Goal: Obtain resource: Download file/media

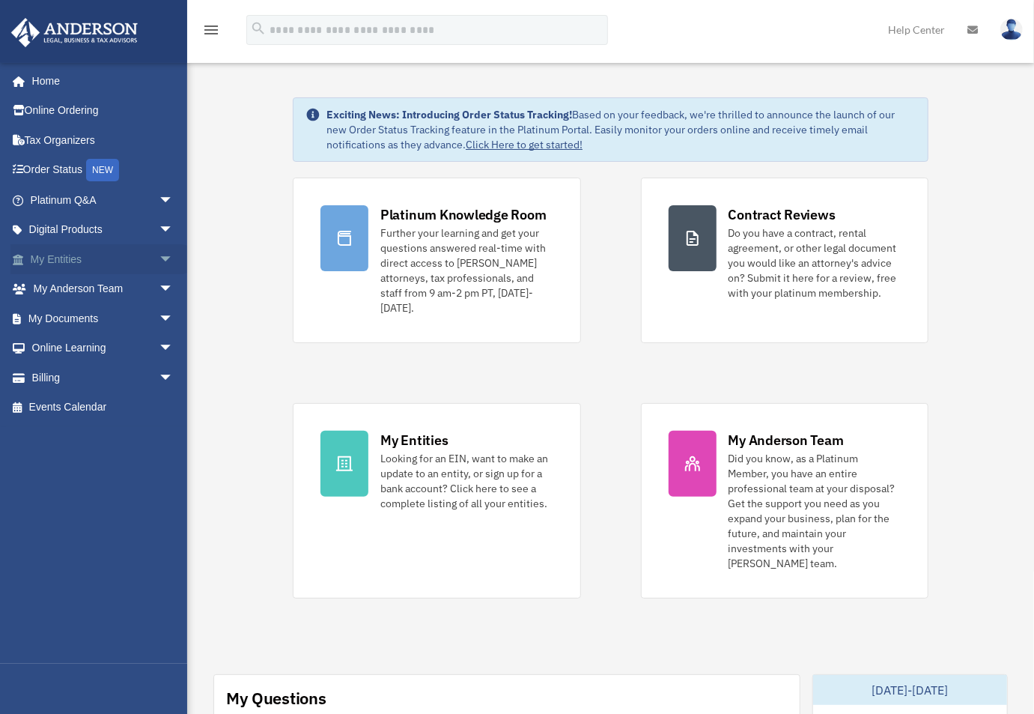
click at [159, 267] on span "arrow_drop_down" at bounding box center [174, 259] width 30 height 31
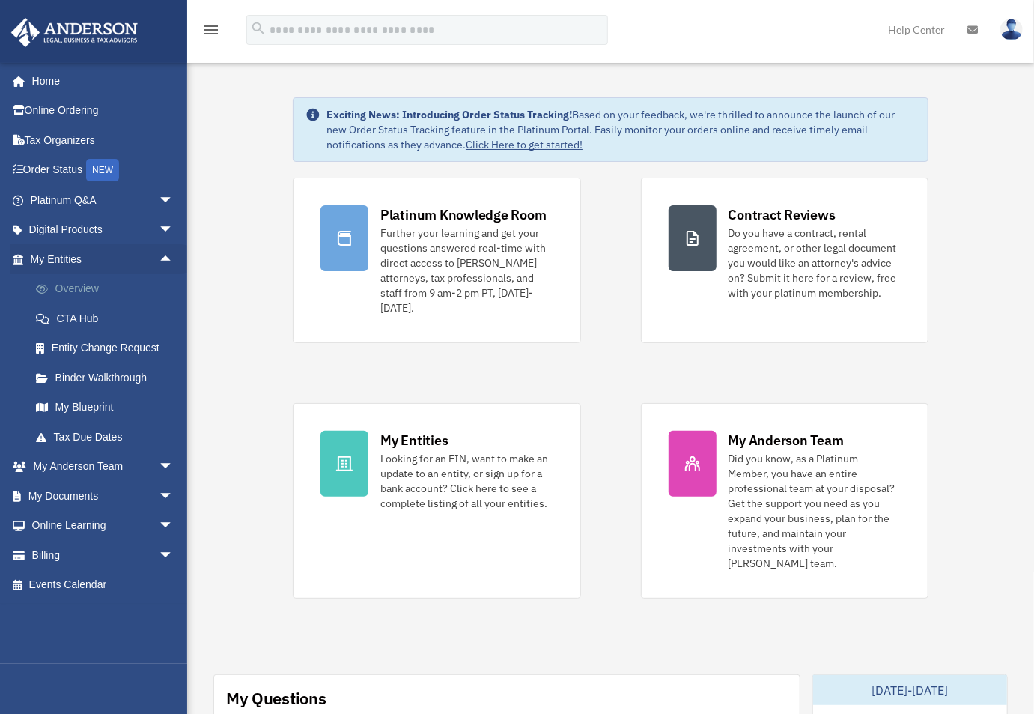
click at [80, 291] on link "Overview" at bounding box center [108, 289] width 175 height 30
click at [95, 407] on link "My Blueprint" at bounding box center [108, 407] width 175 height 30
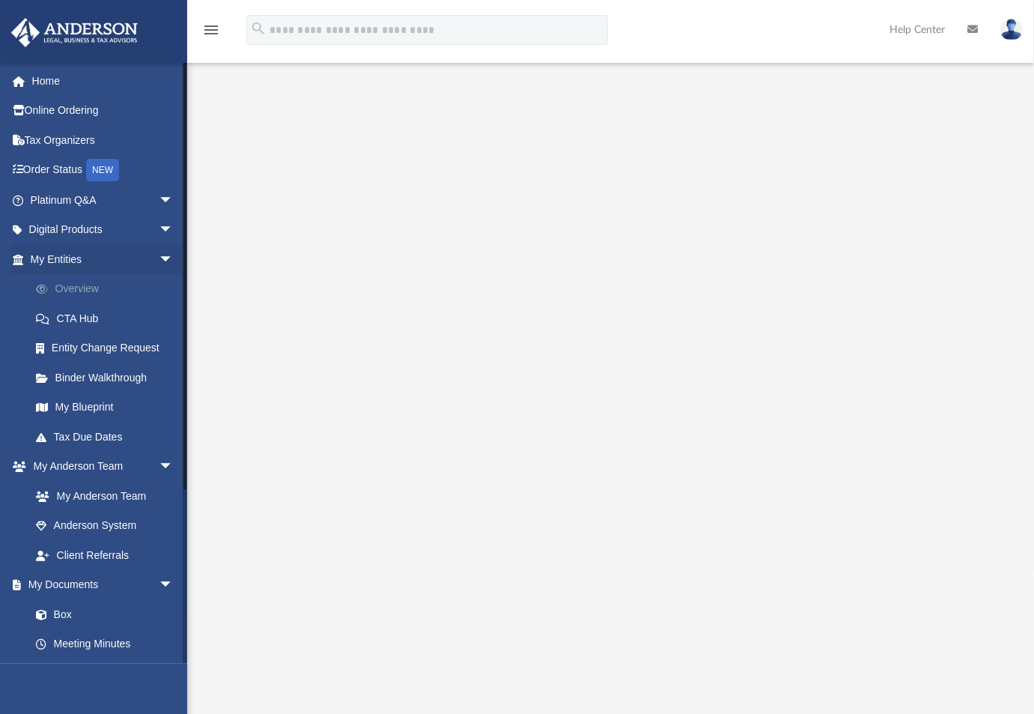
click at [106, 286] on link "Overview" at bounding box center [108, 289] width 175 height 30
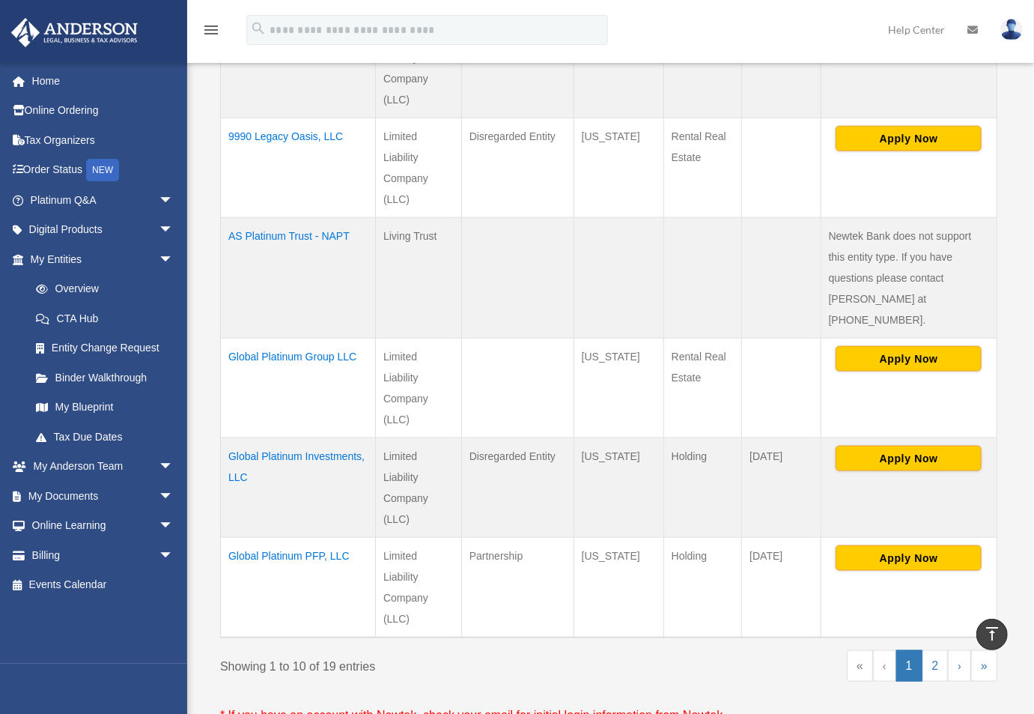
scroll to position [839, 0]
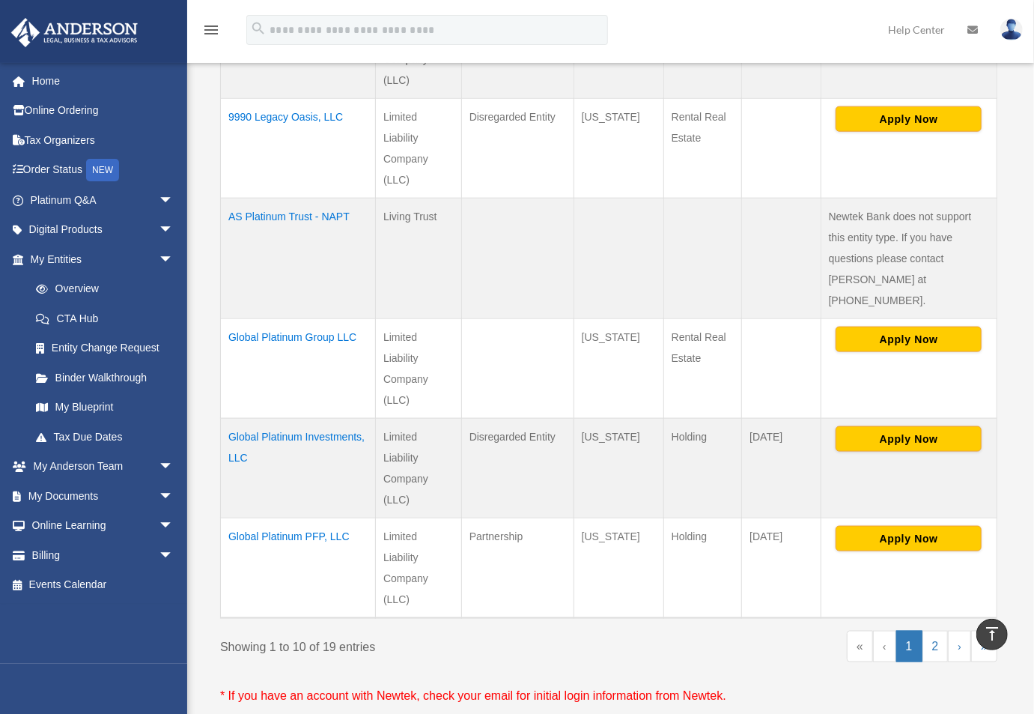
drag, startPoint x: 243, startPoint y: 407, endPoint x: 786, endPoint y: 425, distance: 542.6
click at [786, 425] on tr "Global Platinum Investments, LLC Limited Liability Company (LLC) Disregarded En…" at bounding box center [609, 469] width 777 height 100
click at [770, 442] on td "April 15" at bounding box center [781, 469] width 79 height 100
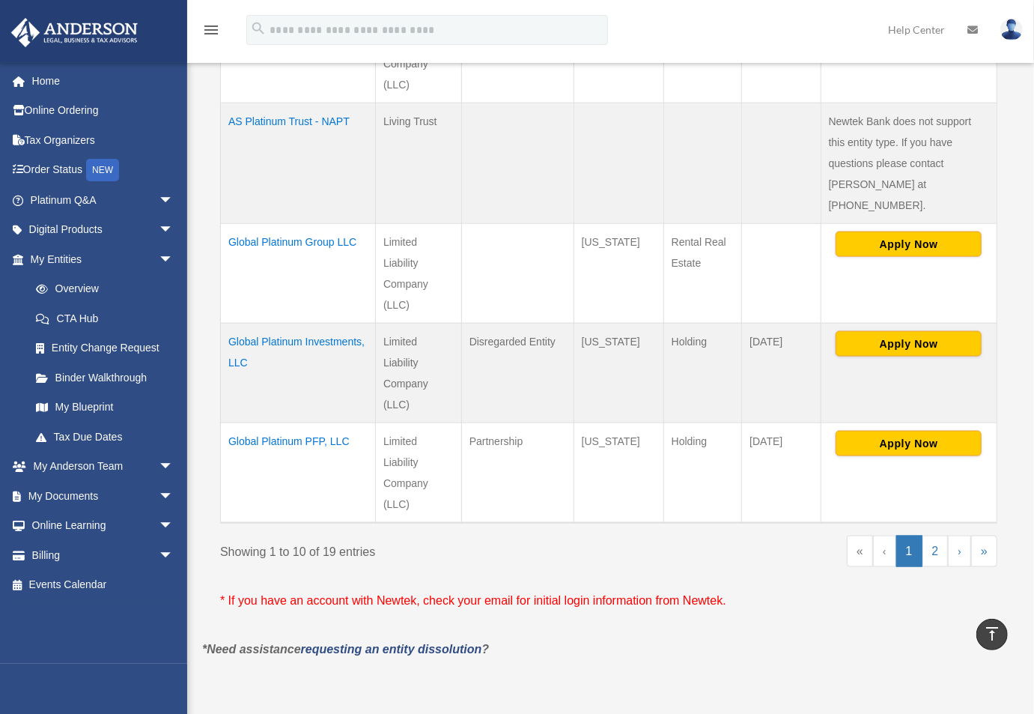
scroll to position [959, 0]
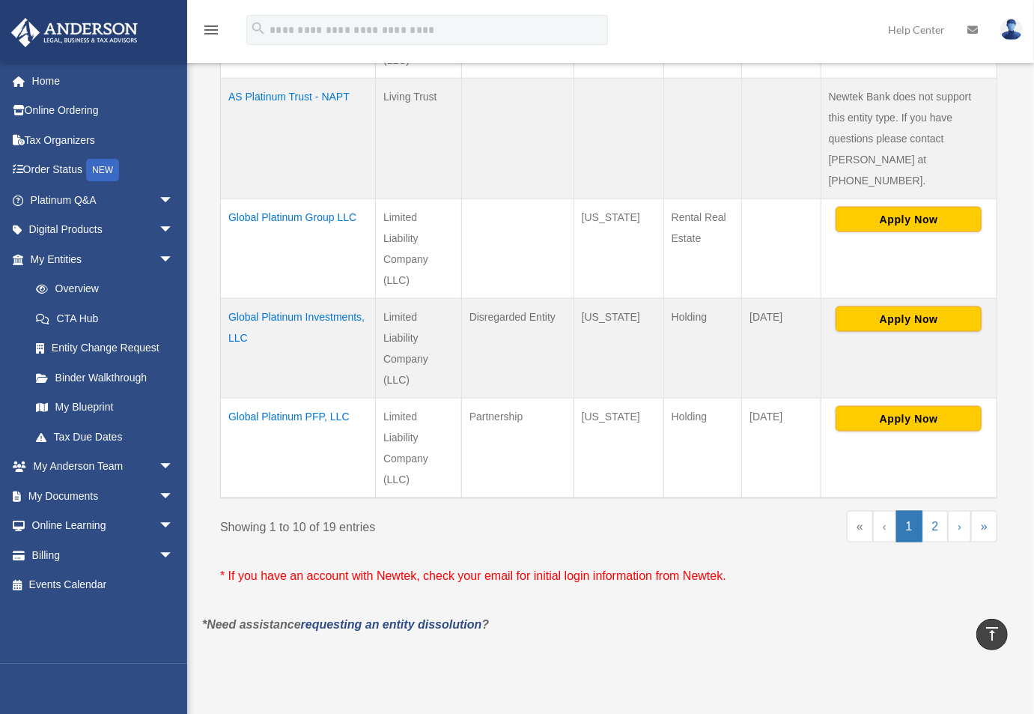
drag, startPoint x: 230, startPoint y: 392, endPoint x: 724, endPoint y: 401, distance: 494.4
click at [724, 401] on tr "Global Platinum PFP, LLC Limited Liability Company (LLC) Partnership Wyoming Ho…" at bounding box center [609, 448] width 777 height 100
click at [706, 428] on td "Holding" at bounding box center [703, 448] width 79 height 100
click at [942, 511] on link "2" at bounding box center [936, 526] width 26 height 31
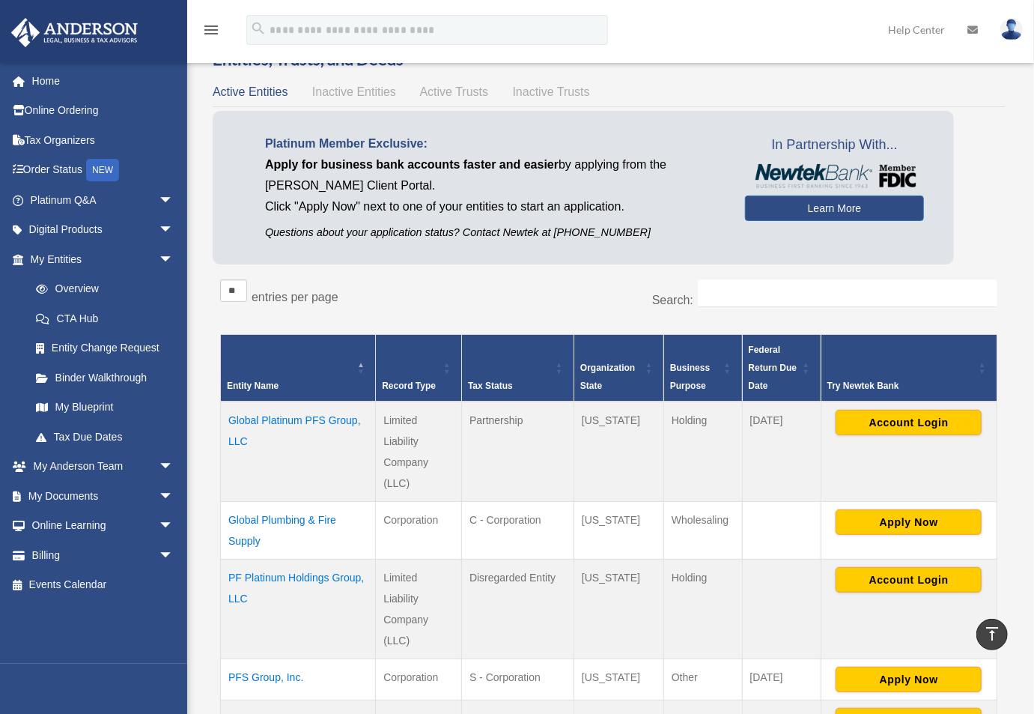
scroll to position [0, 0]
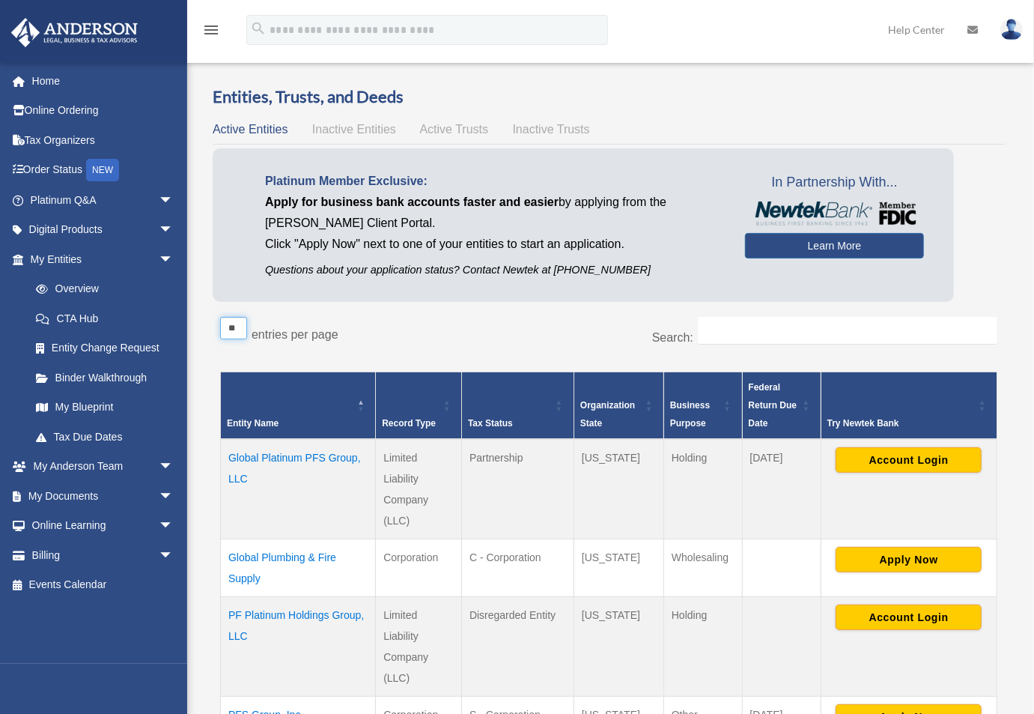
click at [225, 327] on select "** ** ** ***" at bounding box center [233, 328] width 27 height 22
select select "**"
click at [220, 317] on select "** ** ** ***" at bounding box center [233, 328] width 27 height 22
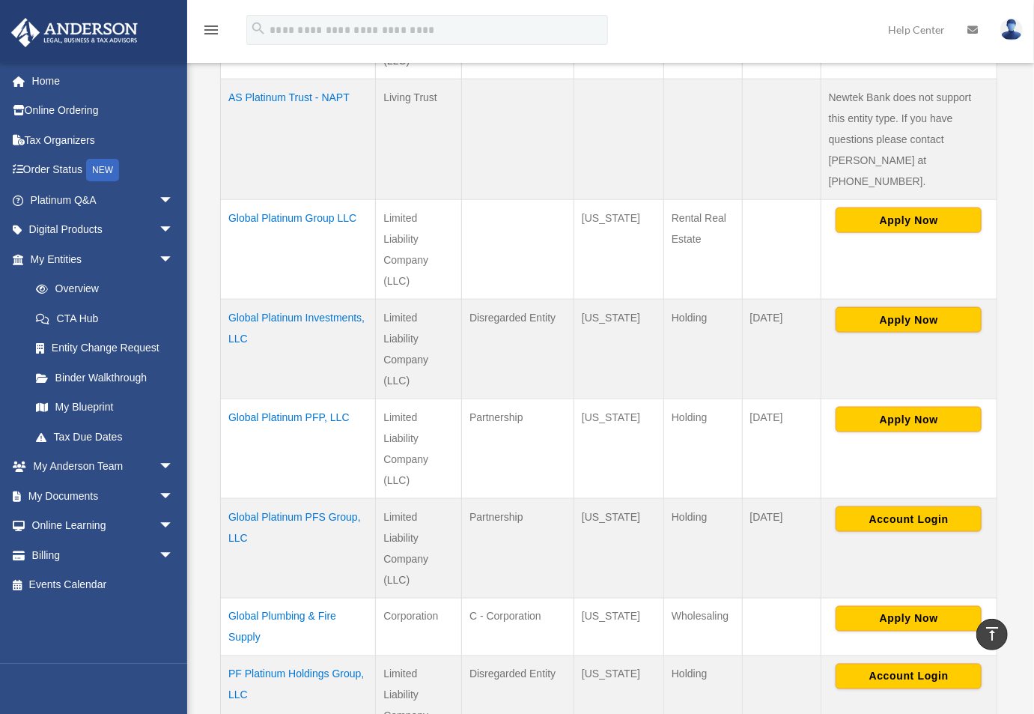
scroll to position [959, 0]
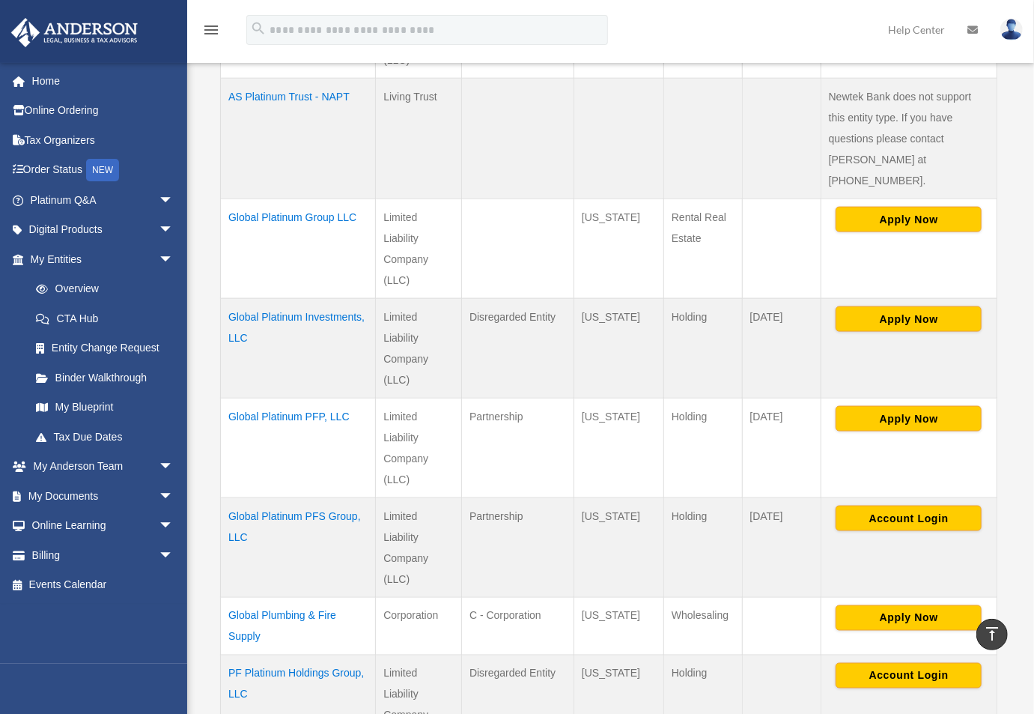
click at [783, 327] on td "April 15" at bounding box center [781, 349] width 79 height 100
click at [781, 398] on td "March 15" at bounding box center [781, 448] width 79 height 100
click at [780, 498] on td "March 15" at bounding box center [781, 548] width 79 height 100
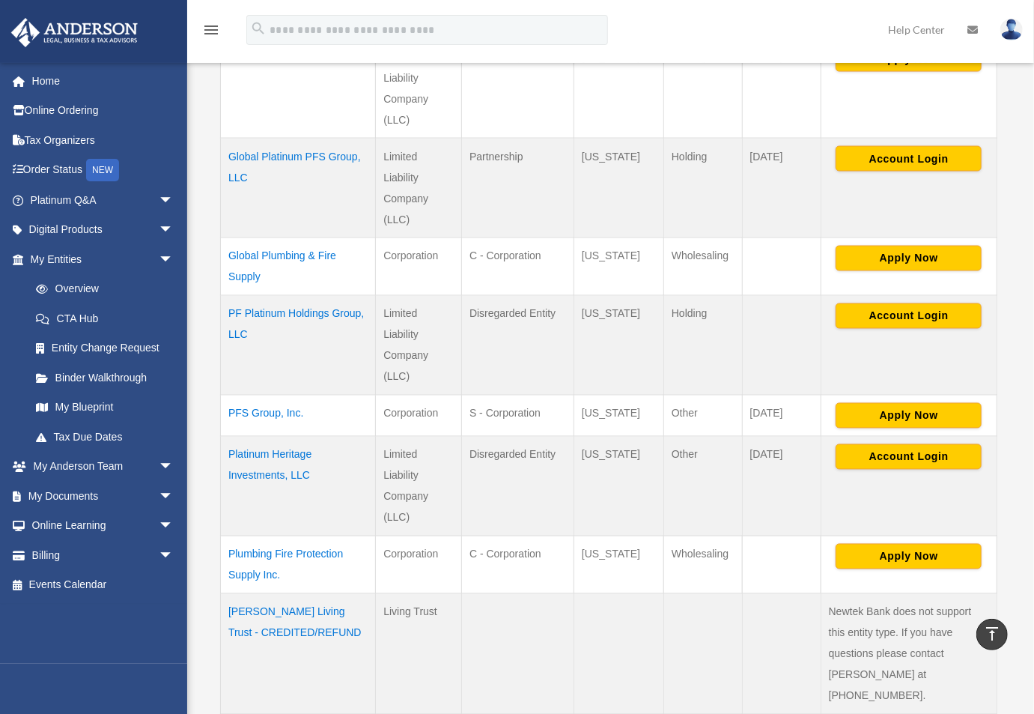
scroll to position [1378, 0]
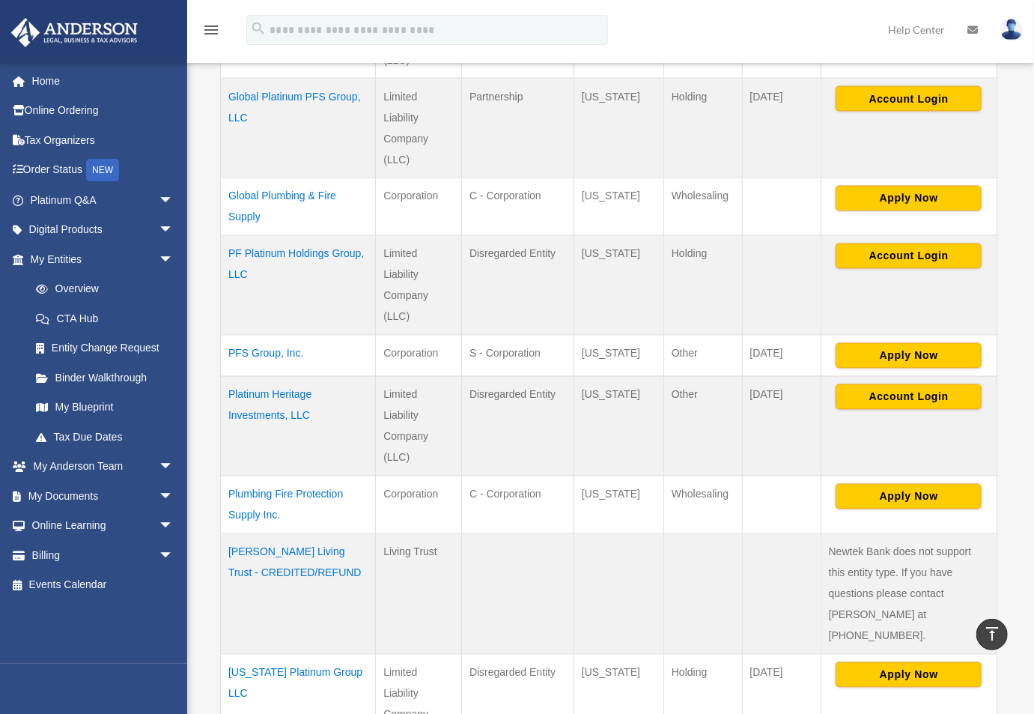
drag, startPoint x: 494, startPoint y: 367, endPoint x: 581, endPoint y: 370, distance: 86.9
click at [581, 377] on tr "Platinum Heritage Investments, LLC Limited Liability Company (LLC) Disregarded …" at bounding box center [609, 427] width 777 height 100
click at [595, 380] on td "Wyoming" at bounding box center [619, 427] width 90 height 100
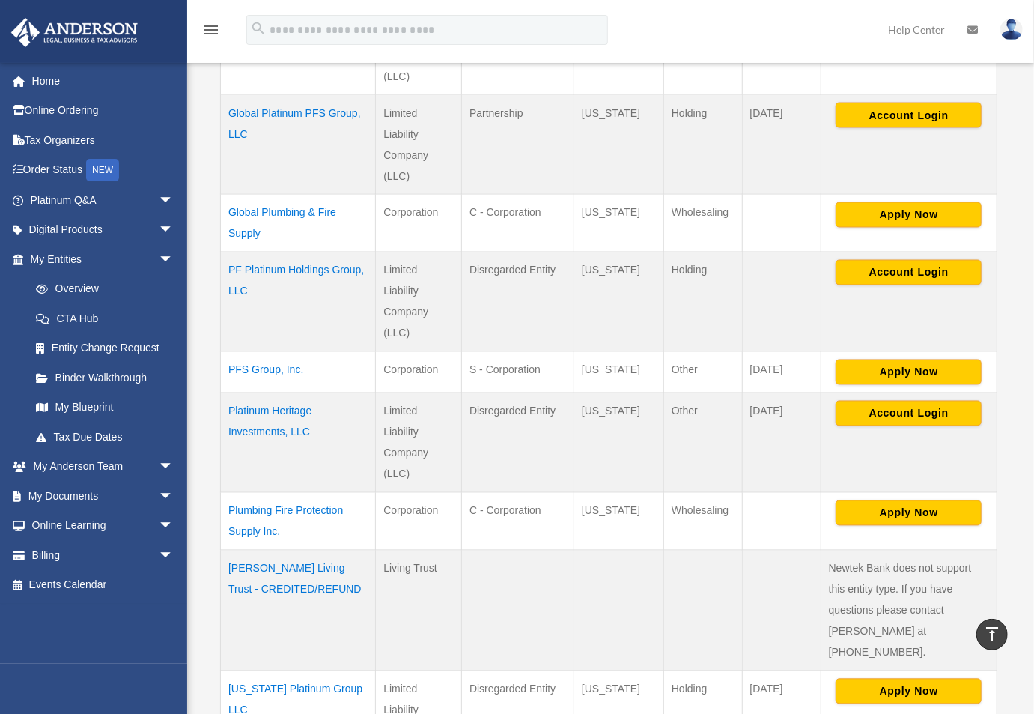
scroll to position [1318, 0]
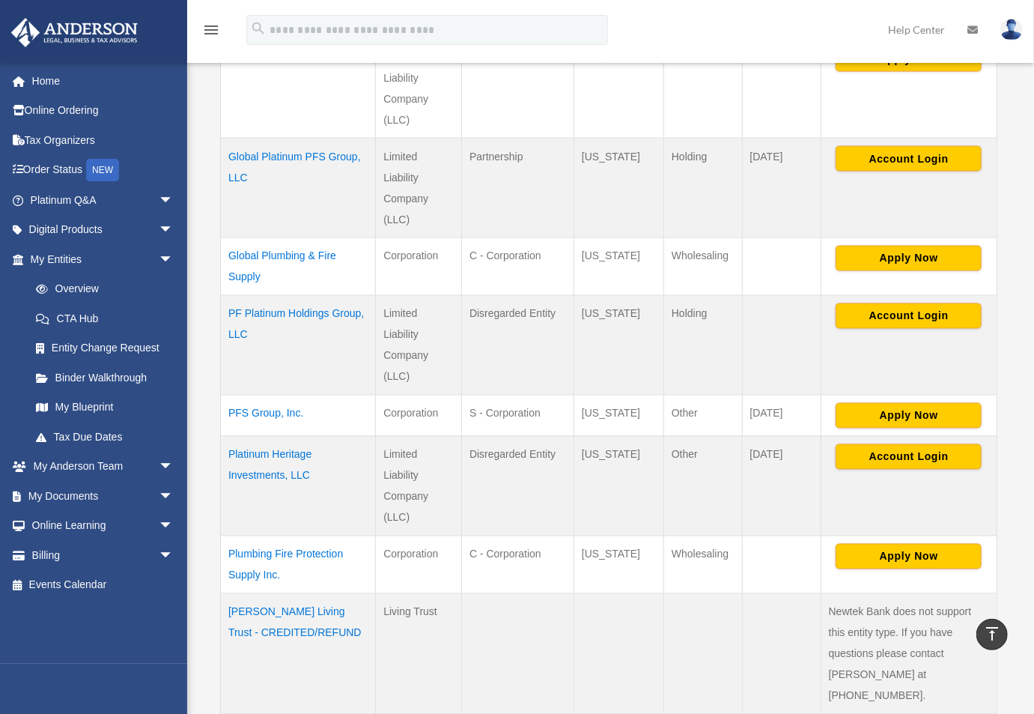
drag, startPoint x: 798, startPoint y: 423, endPoint x: 751, endPoint y: 424, distance: 46.4
click at [751, 437] on td "April 15" at bounding box center [781, 487] width 79 height 100
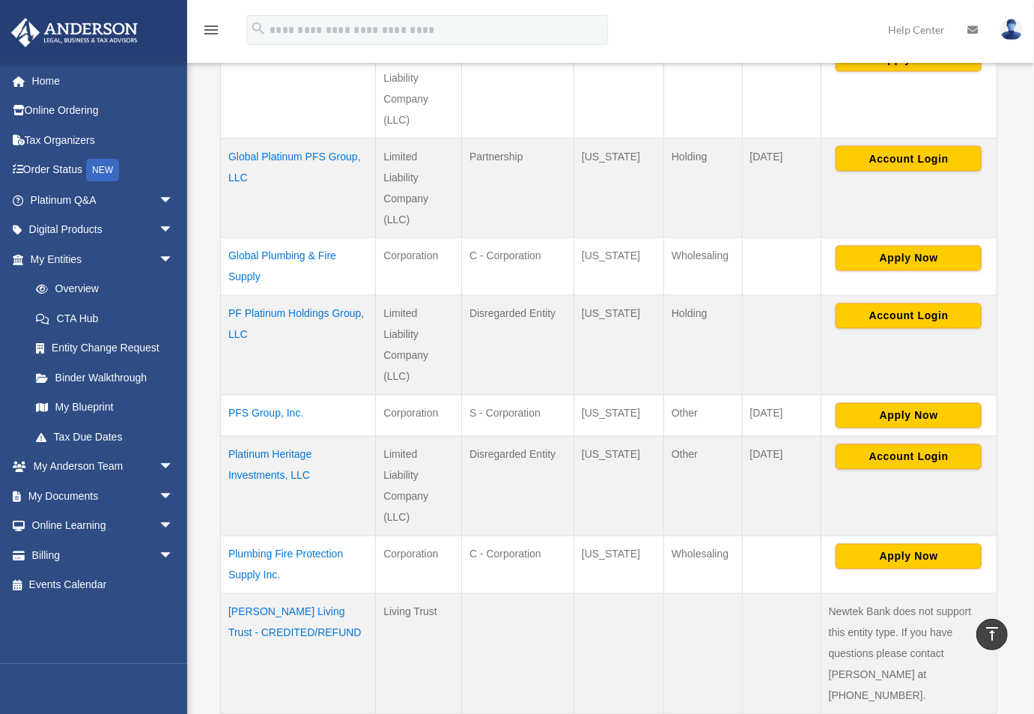
click at [751, 437] on td "April 15" at bounding box center [781, 487] width 79 height 100
drag, startPoint x: 213, startPoint y: 426, endPoint x: 343, endPoint y: 461, distance: 134.1
click at [343, 461] on div "** ** ** *** entries per page Search: Entity Name Record Type Tax Status Organi…" at bounding box center [609, 11] width 792 height 2040
click at [361, 453] on td "Platinum Heritage Investments, LLC" at bounding box center [298, 487] width 155 height 100
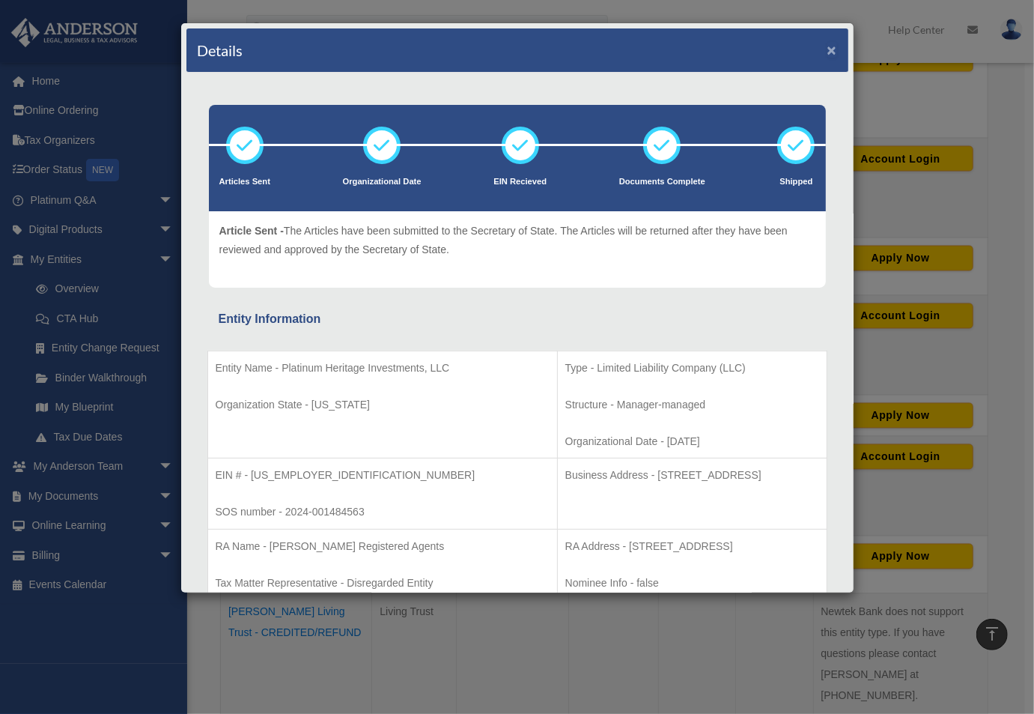
click at [828, 52] on button "×" at bounding box center [833, 50] width 10 height 16
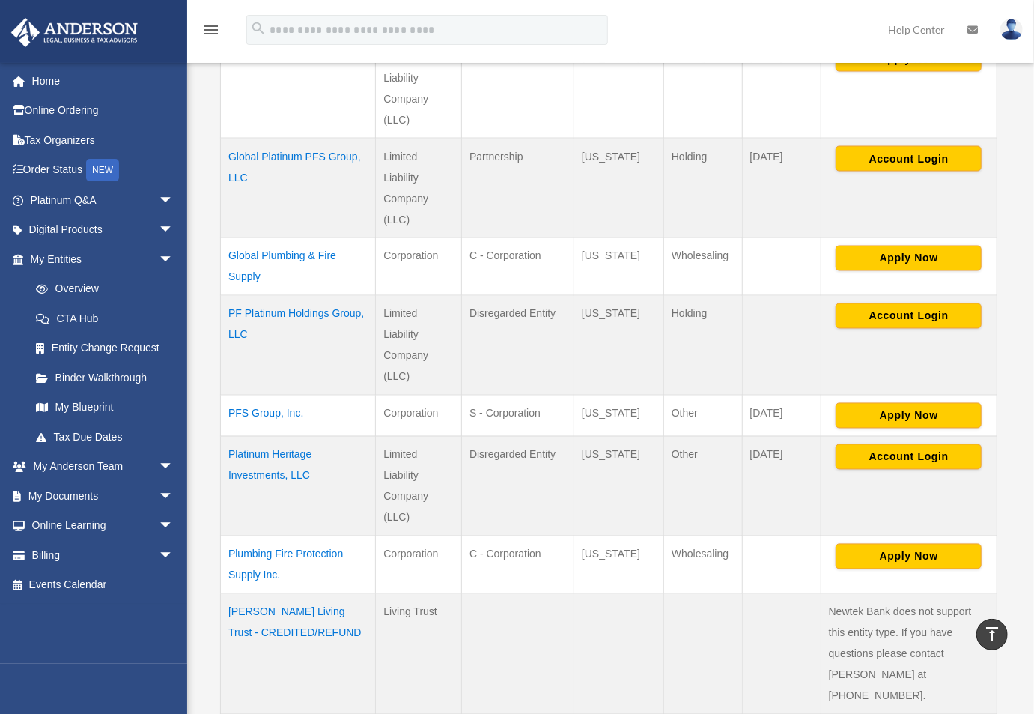
drag, startPoint x: 589, startPoint y: 422, endPoint x: 629, endPoint y: 428, distance: 40.0
click at [629, 437] on td "Wyoming" at bounding box center [619, 487] width 90 height 100
click at [626, 458] on td "Wyoming" at bounding box center [619, 487] width 90 height 100
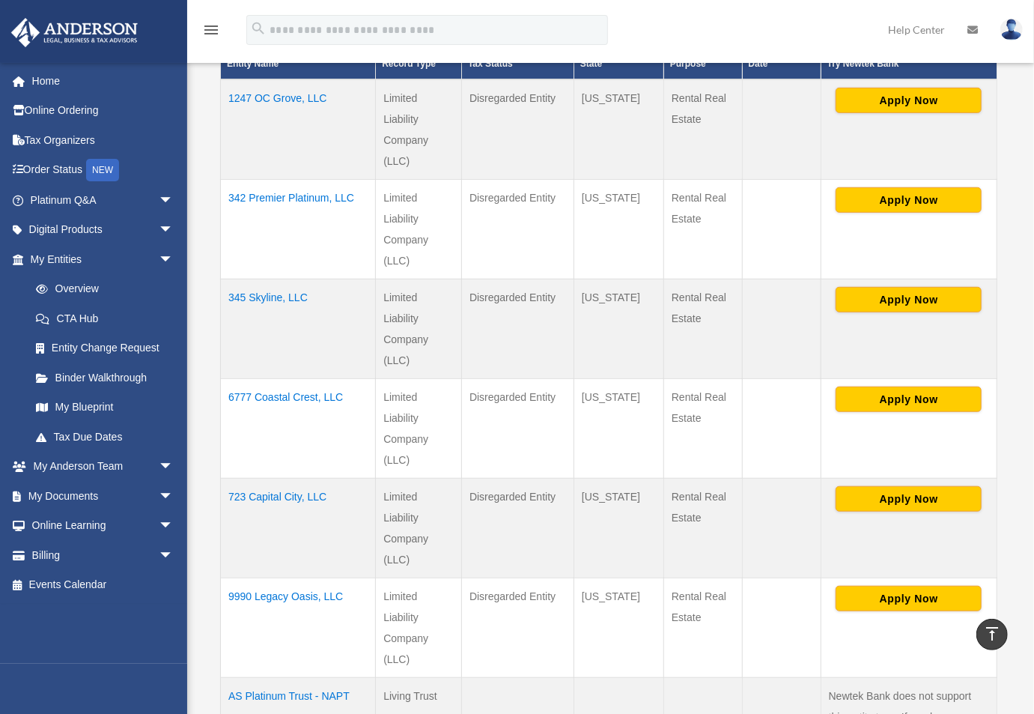
scroll to position [479, 0]
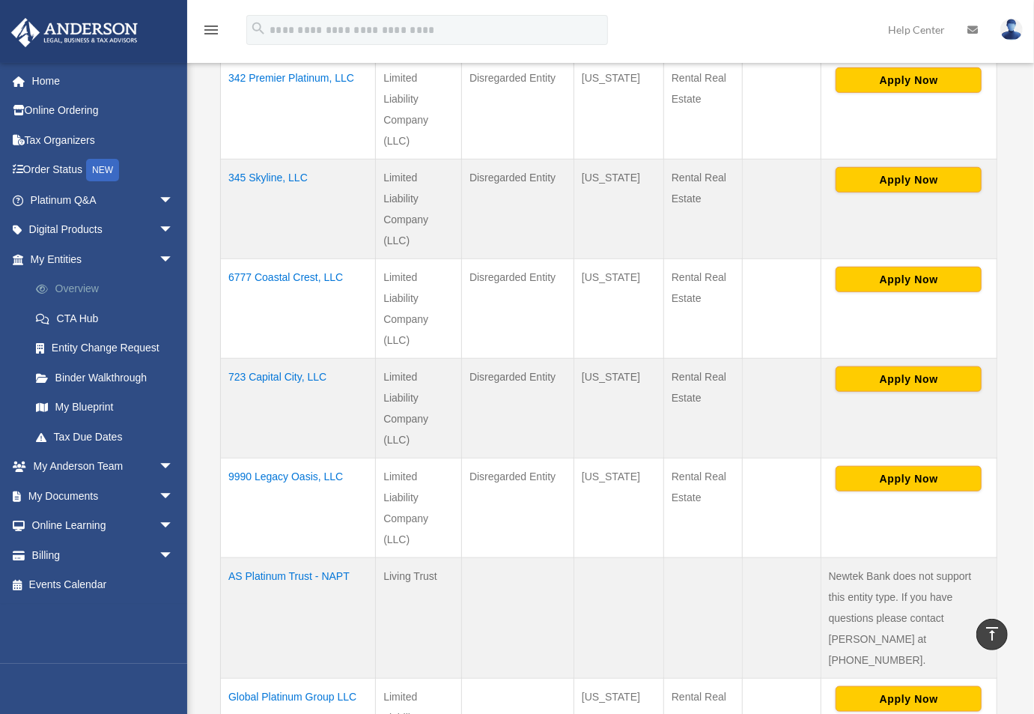
click at [69, 279] on link "Overview" at bounding box center [108, 289] width 175 height 30
click at [44, 288] on span at bounding box center [49, 289] width 11 height 10
click at [76, 403] on link "My Blueprint" at bounding box center [108, 407] width 175 height 30
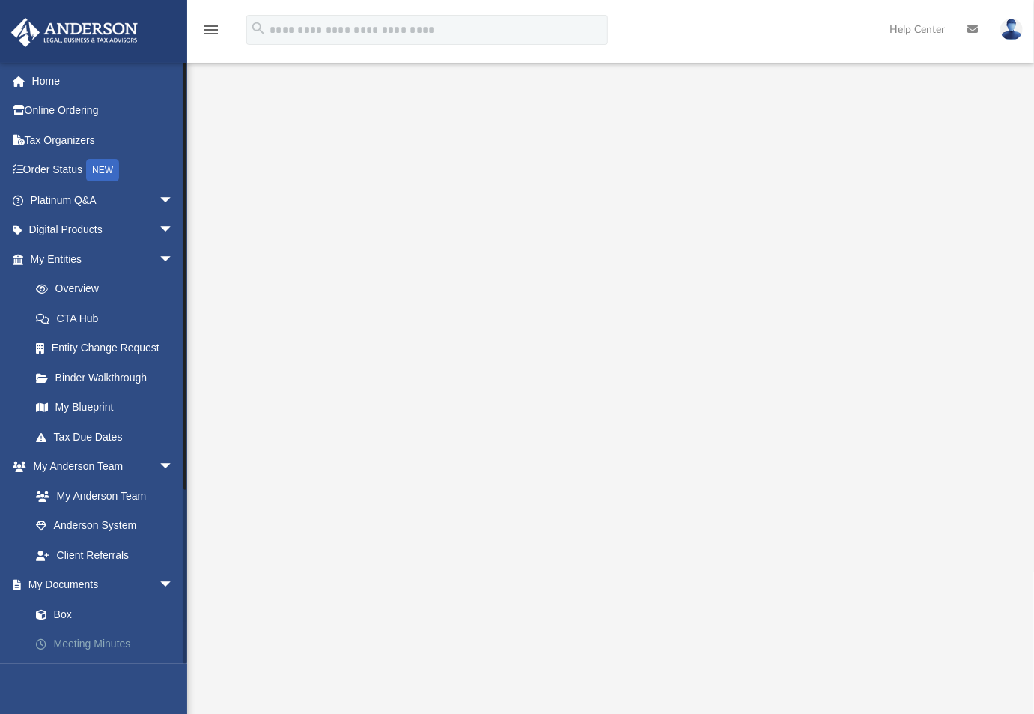
click at [91, 646] on link "Meeting Minutes" at bounding box center [108, 644] width 175 height 30
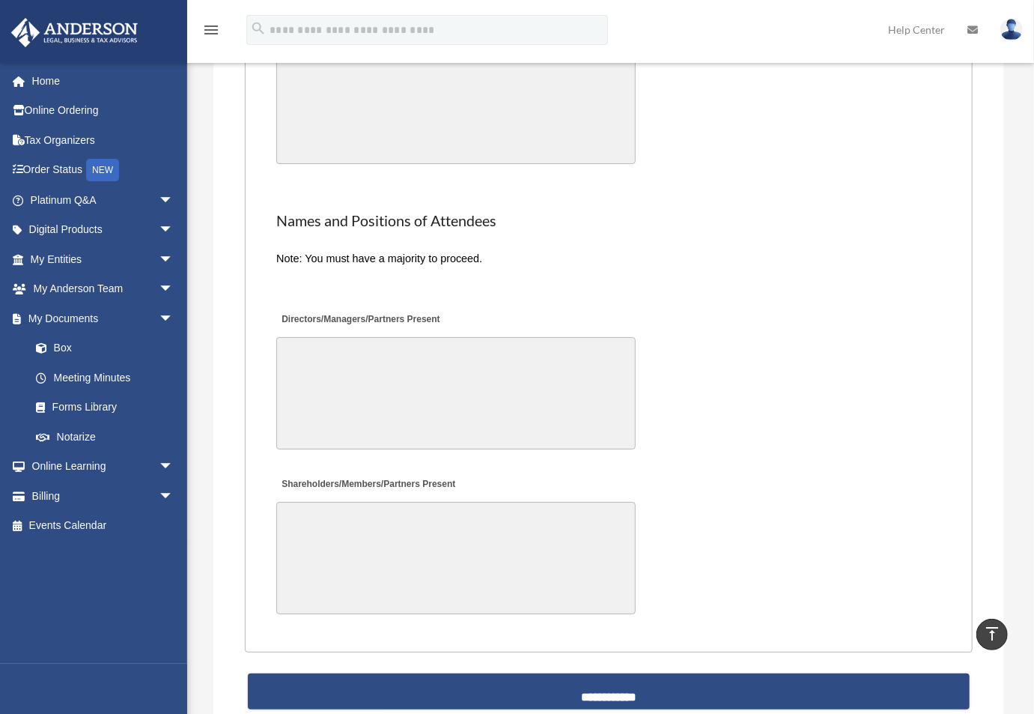
scroll to position [3356, 0]
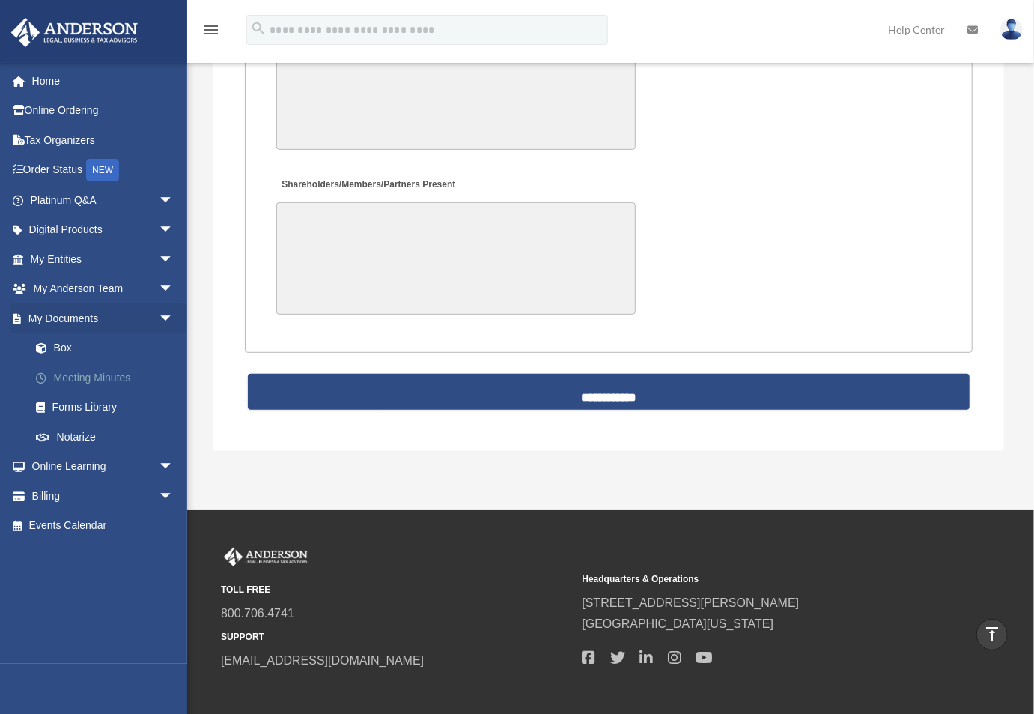
click at [75, 386] on link "Meeting Minutes" at bounding box center [108, 378] width 175 height 30
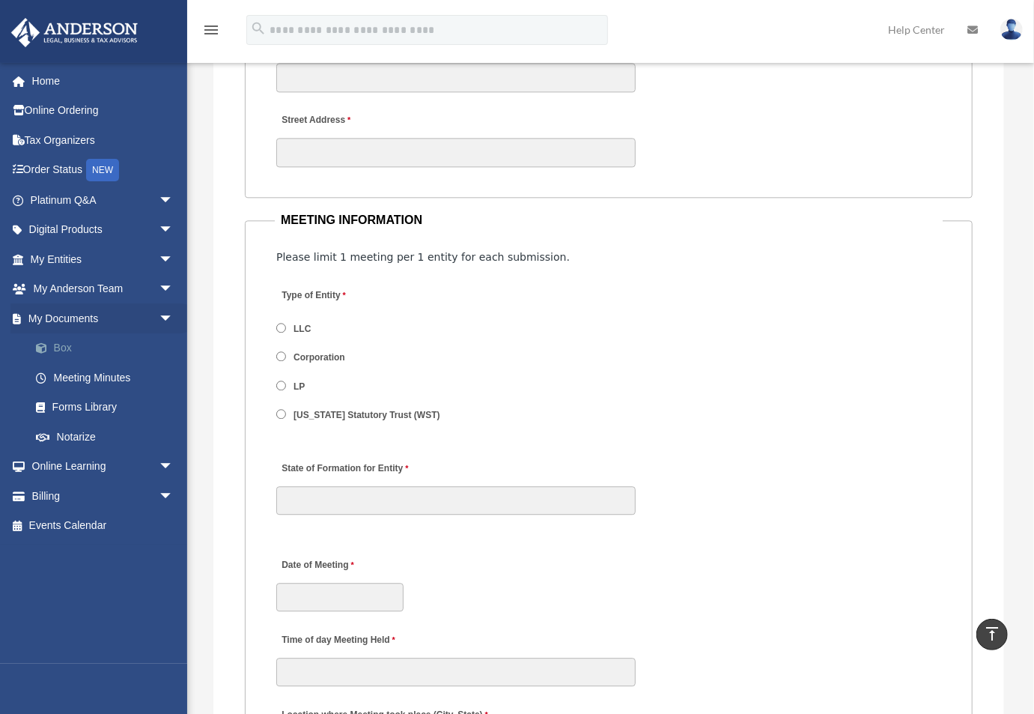
scroll to position [1858, 0]
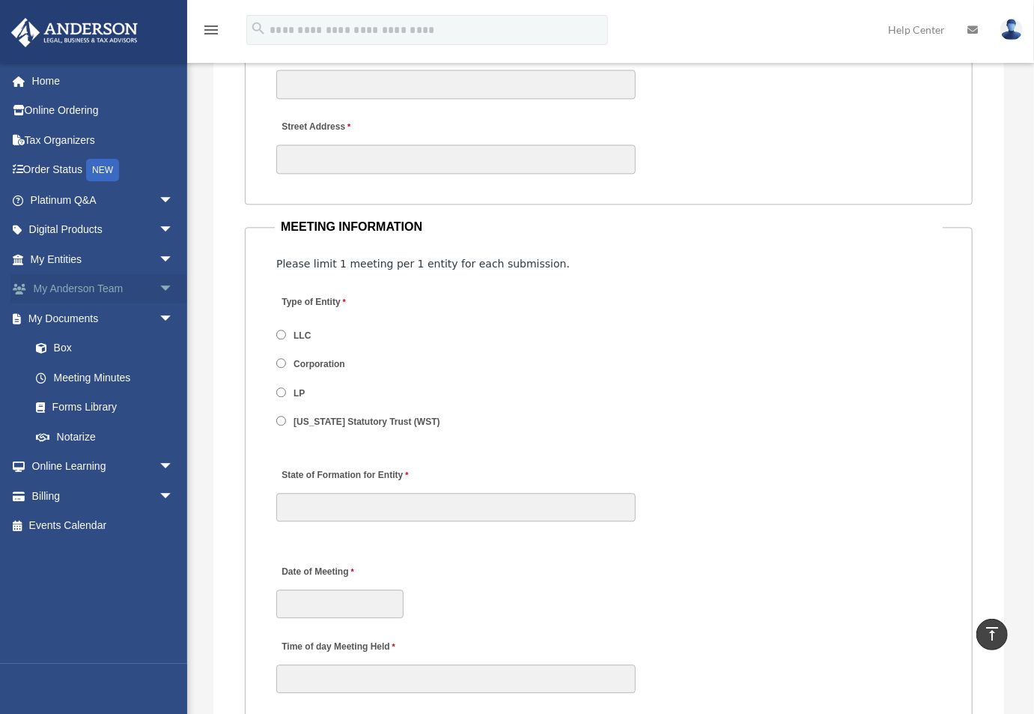
click at [159, 291] on span "arrow_drop_down" at bounding box center [174, 289] width 30 height 31
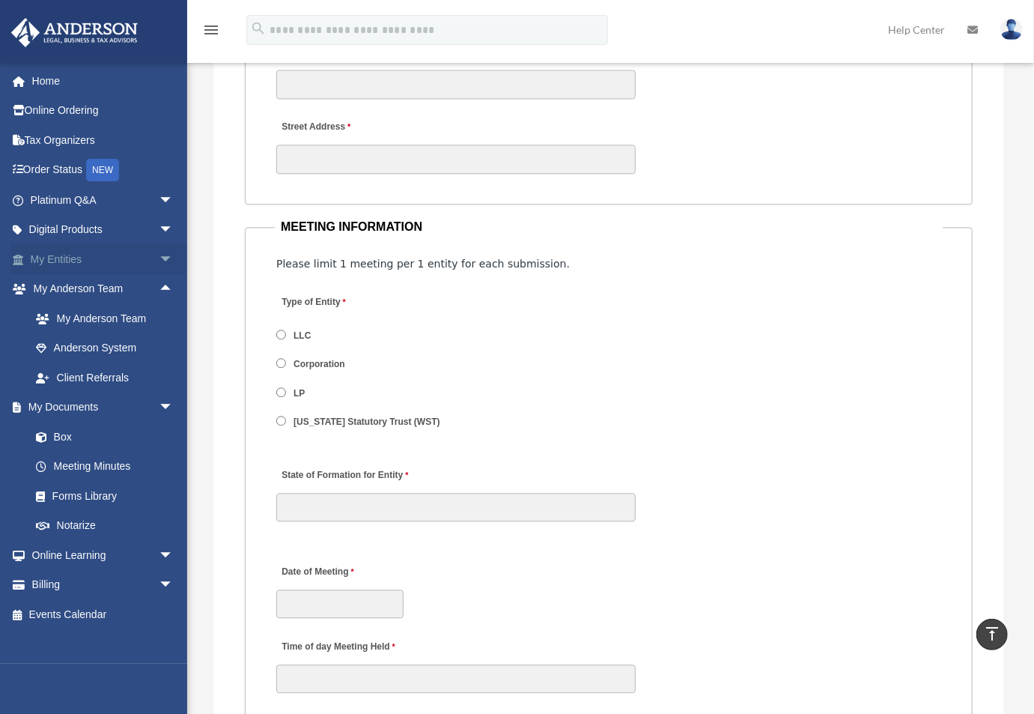
click at [159, 264] on span "arrow_drop_down" at bounding box center [174, 259] width 30 height 31
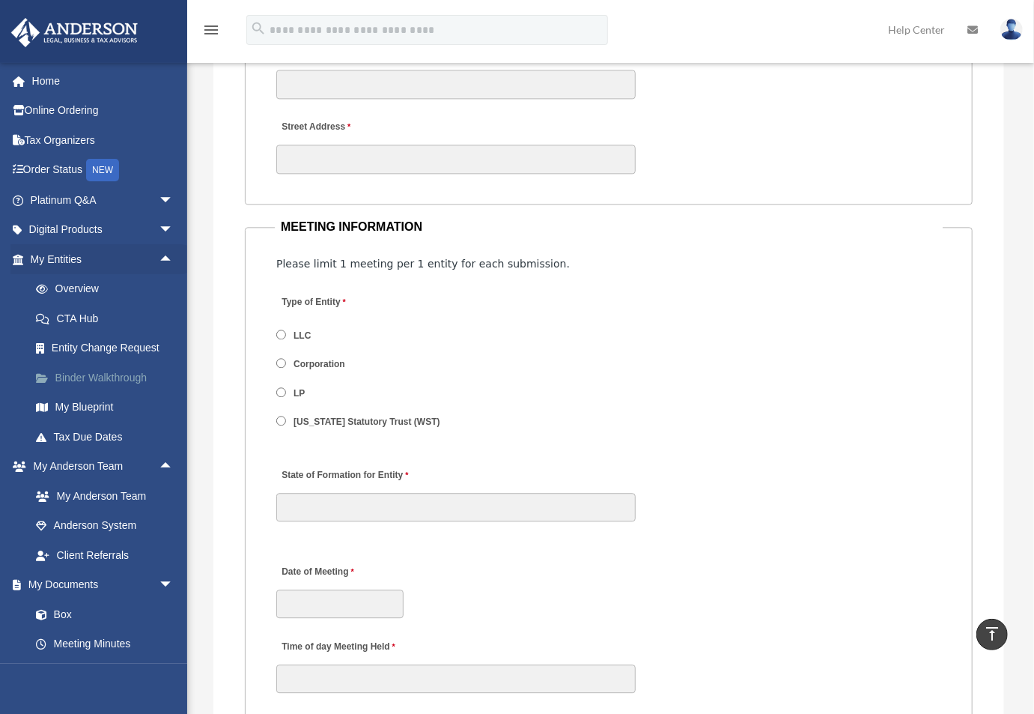
click at [106, 383] on link "Binder Walkthrough" at bounding box center [108, 378] width 175 height 30
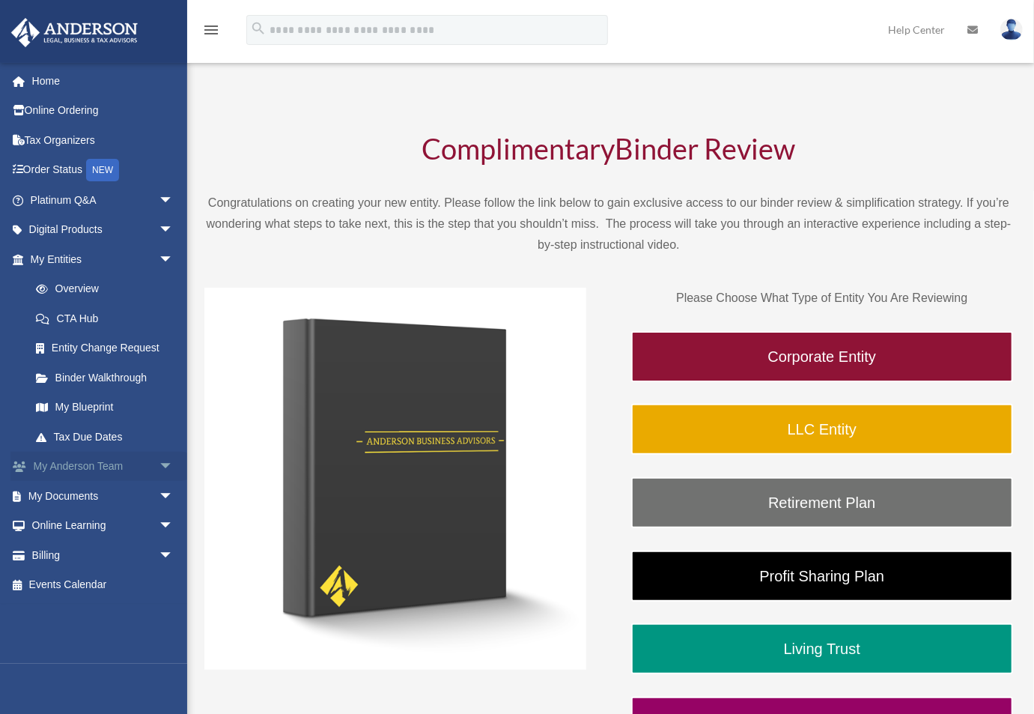
click at [169, 459] on span "arrow_drop_down" at bounding box center [174, 467] width 30 height 31
click at [166, 466] on span "arrow_drop_up" at bounding box center [174, 467] width 30 height 31
click at [164, 501] on span "arrow_drop_down" at bounding box center [174, 496] width 30 height 31
click at [67, 525] on link "Box" at bounding box center [108, 526] width 175 height 30
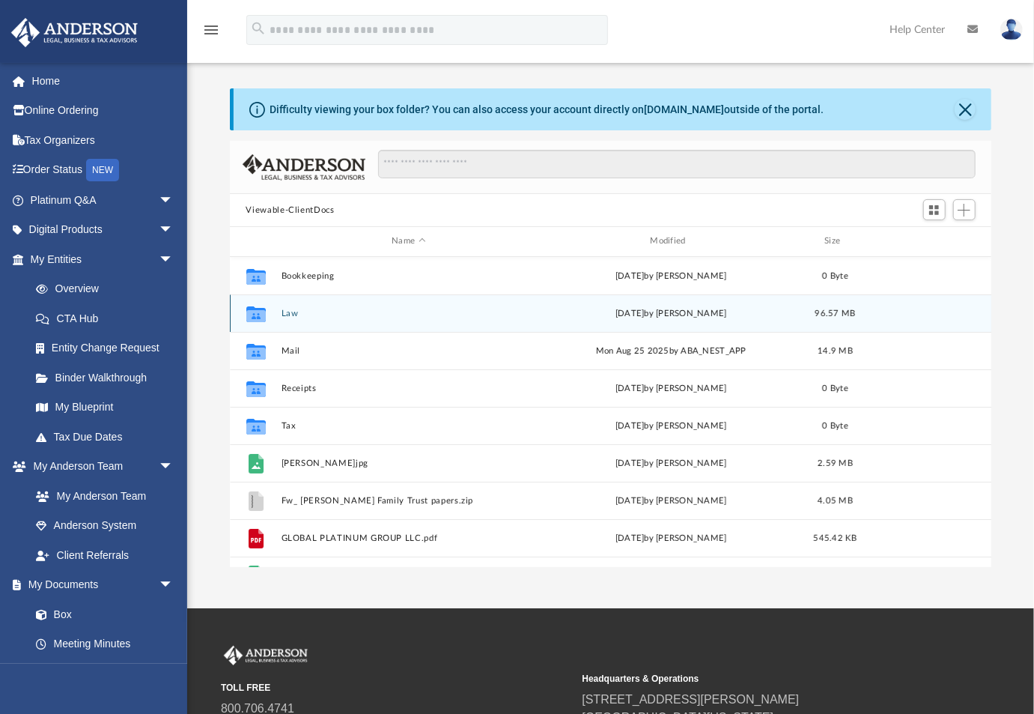
click at [306, 296] on div "Collaborated Folder Law [DATE] by [PERSON_NAME] 96.57 MB" at bounding box center [611, 312] width 762 height 37
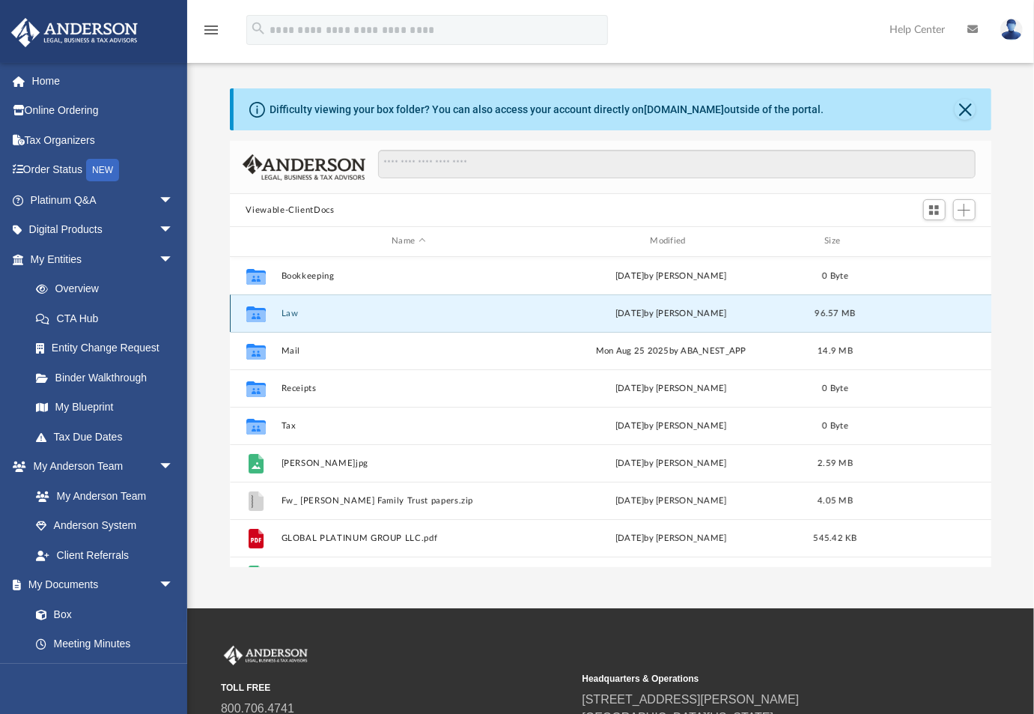
click at [295, 323] on div "Collaborated Folder Law [DATE] by [PERSON_NAME] 96.57 MB" at bounding box center [611, 312] width 762 height 37
click at [268, 303] on div "Collaborated Folder" at bounding box center [255, 313] width 37 height 24
click at [296, 309] on button "Law" at bounding box center [408, 314] width 255 height 10
click at [291, 310] on button "Law" at bounding box center [408, 314] width 255 height 10
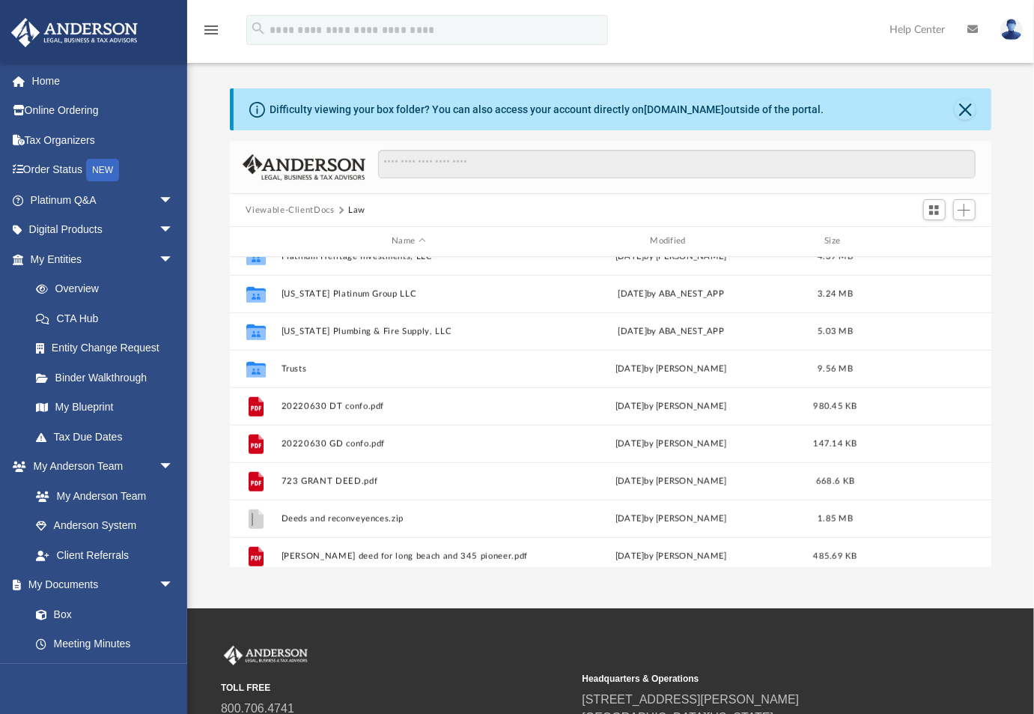
scroll to position [659, 0]
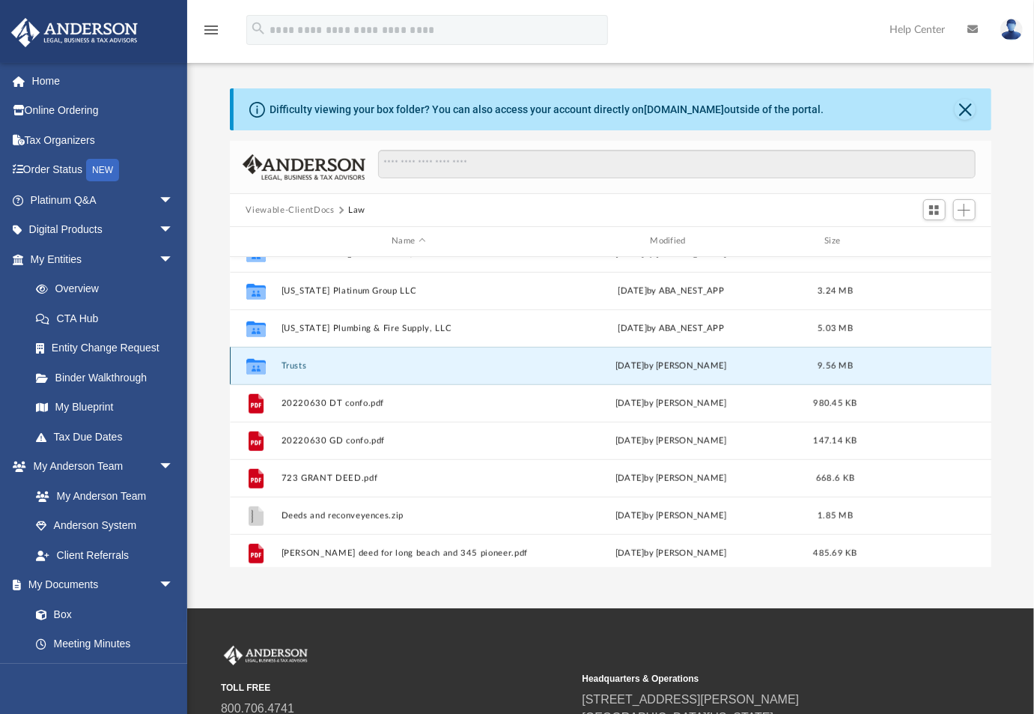
click at [331, 366] on button "Trusts" at bounding box center [408, 366] width 255 height 10
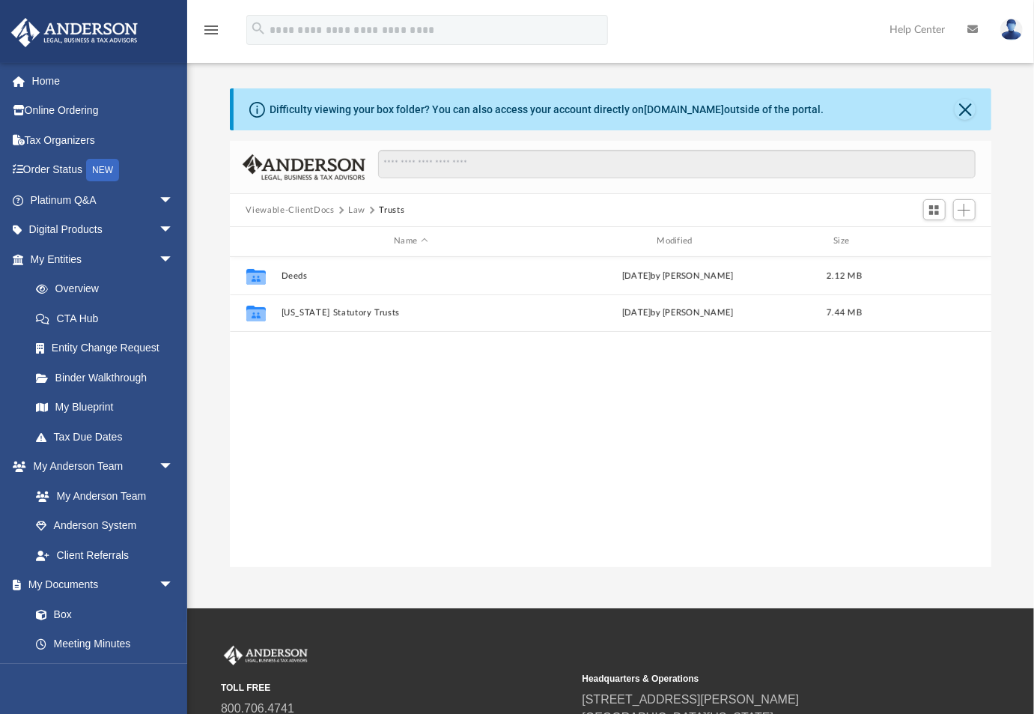
scroll to position [0, 0]
click at [354, 211] on button "Law" at bounding box center [356, 210] width 17 height 13
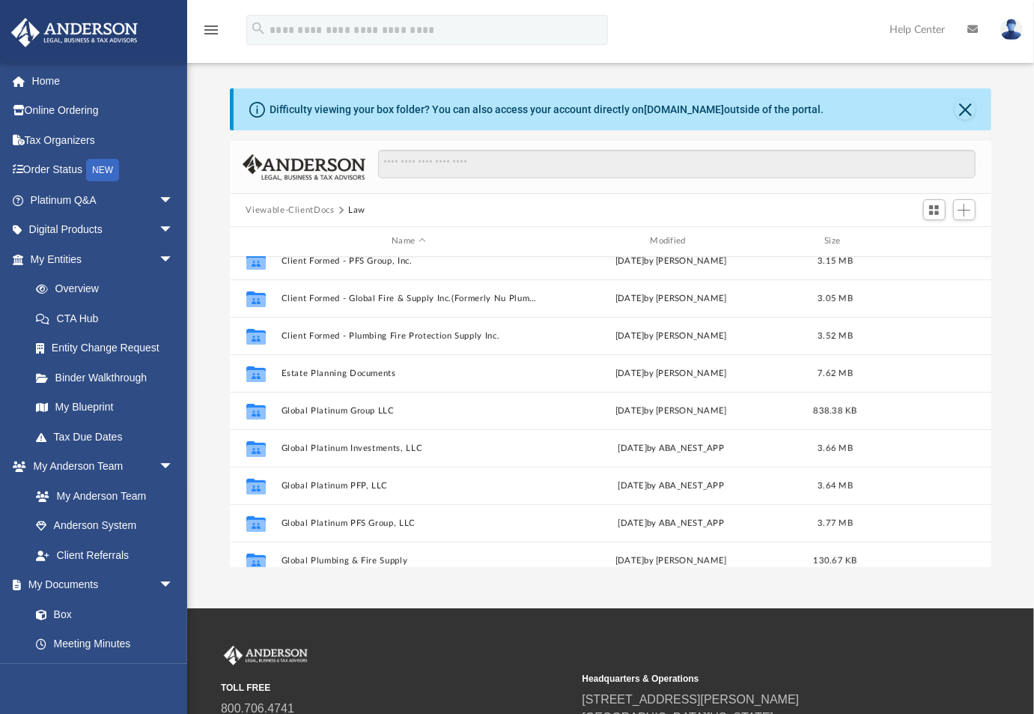
scroll to position [300, 0]
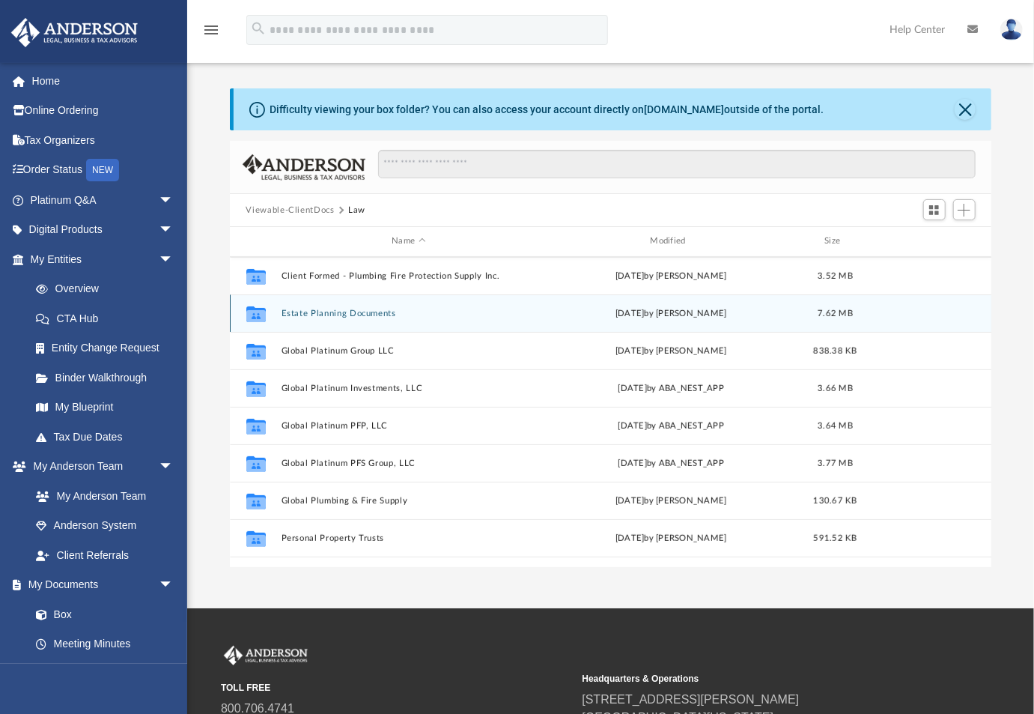
click at [366, 315] on button "Estate Planning Documents" at bounding box center [408, 314] width 255 height 10
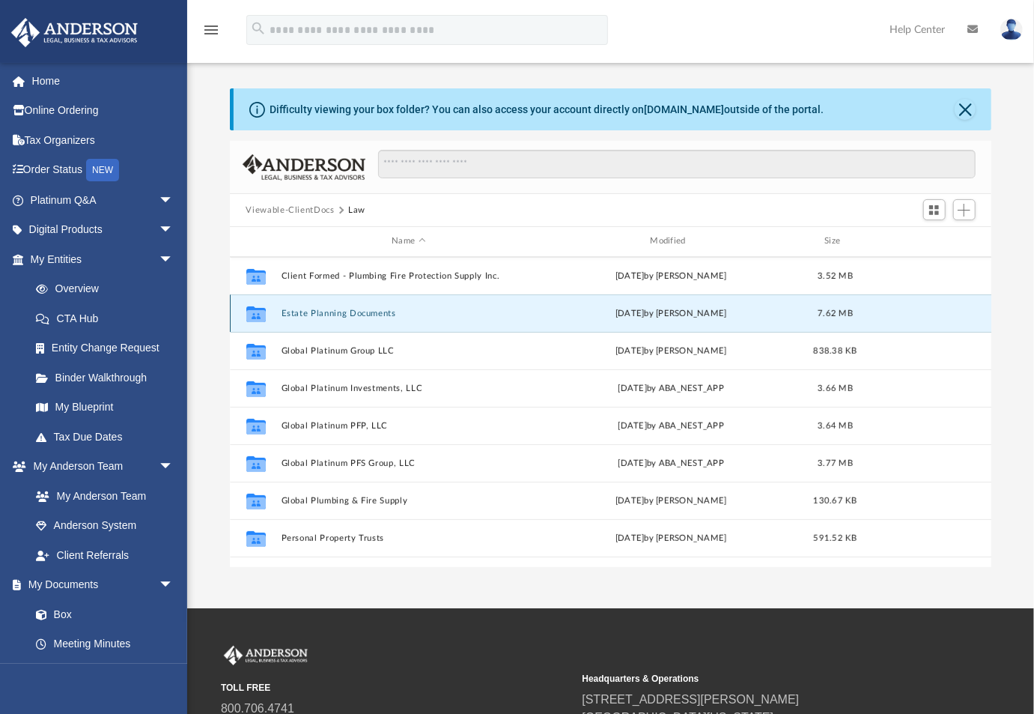
click at [366, 315] on button "Estate Planning Documents" at bounding box center [408, 314] width 255 height 10
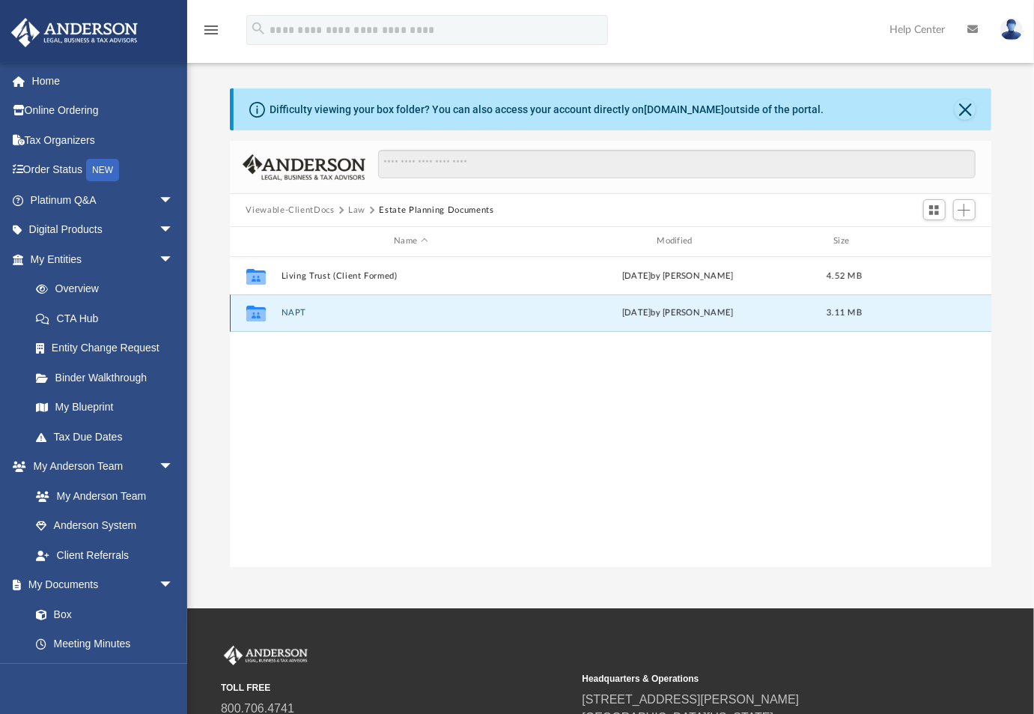
click at [294, 309] on button "NAPT" at bounding box center [411, 313] width 260 height 10
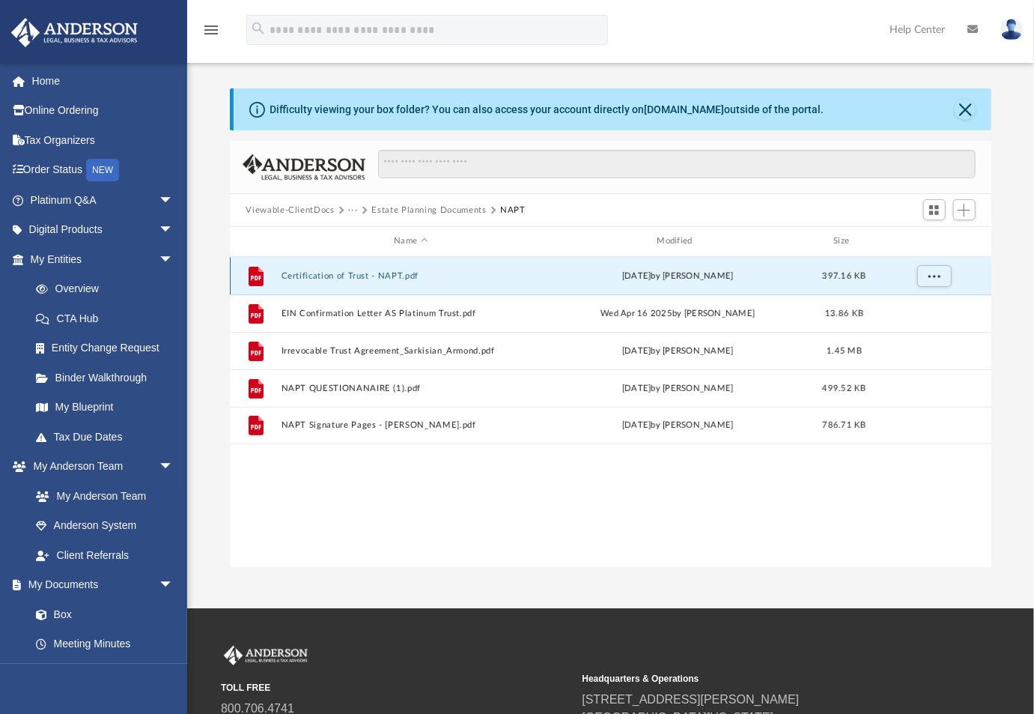
click at [345, 273] on button "Certification of Trust - NAPT.pdf" at bounding box center [411, 276] width 260 height 10
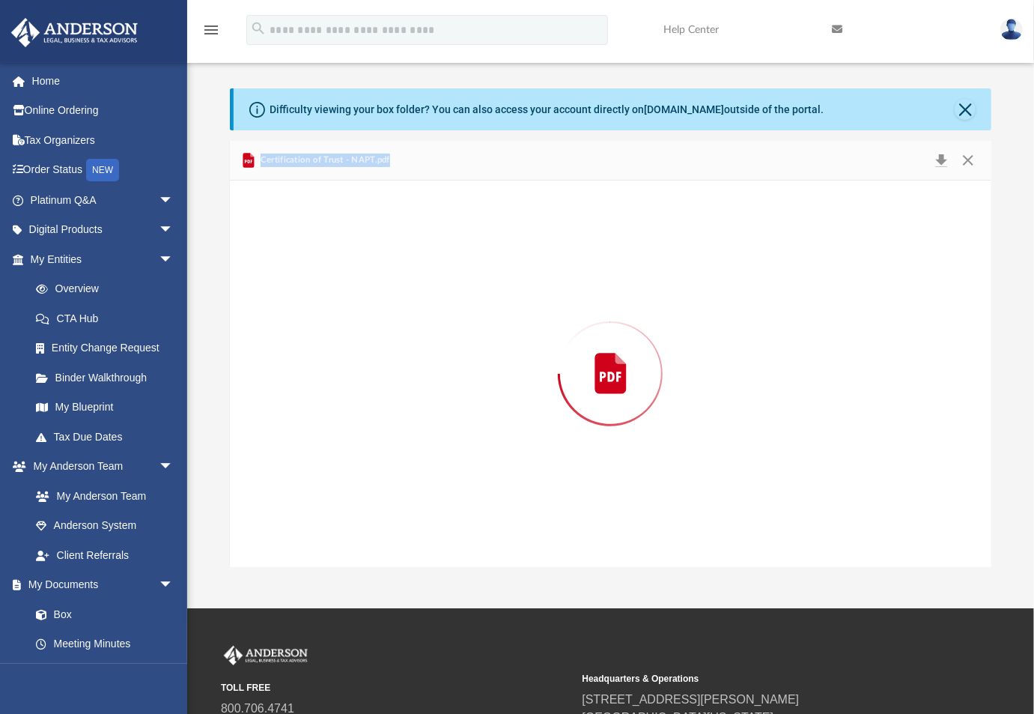
click at [345, 273] on div "Preview" at bounding box center [611, 374] width 762 height 386
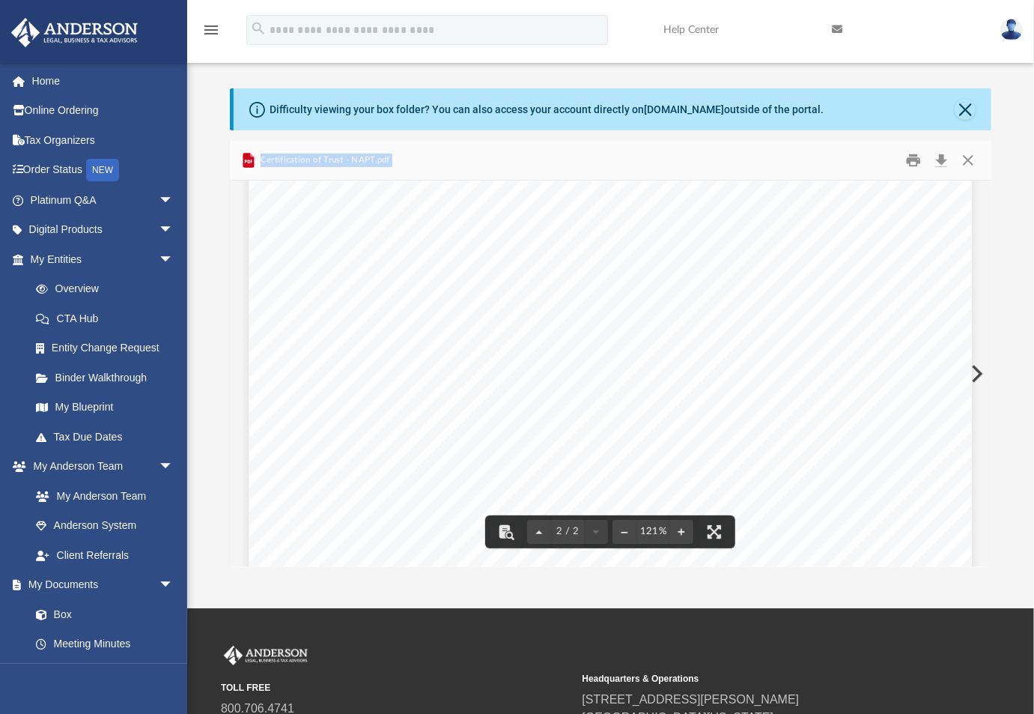
scroll to position [1583, 0]
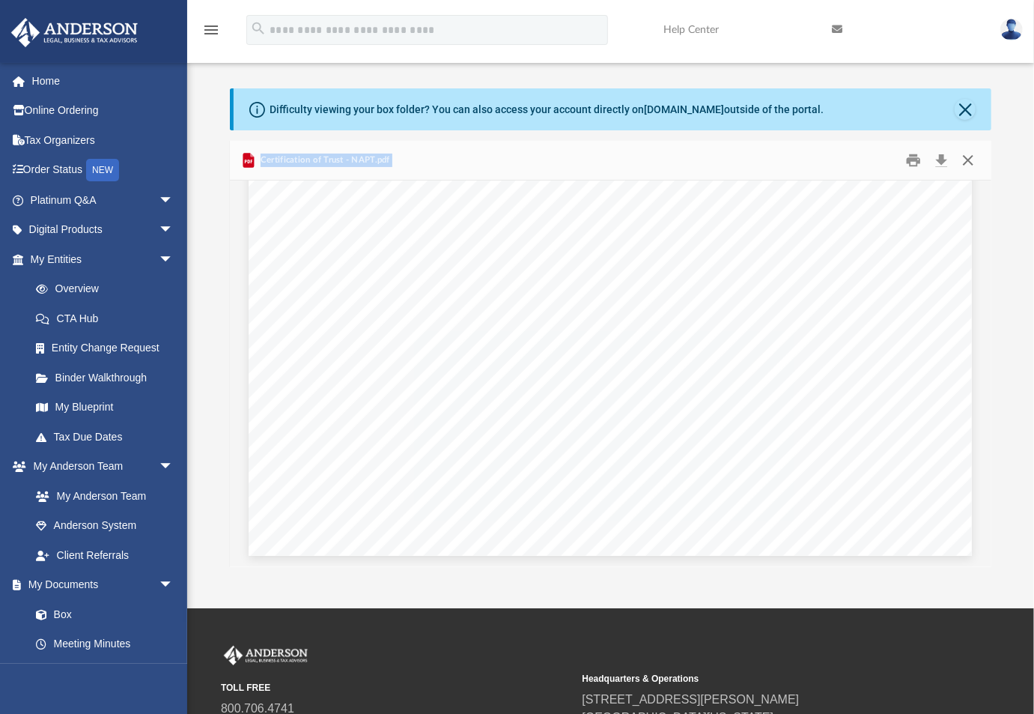
click at [977, 157] on button "Close" at bounding box center [968, 160] width 27 height 23
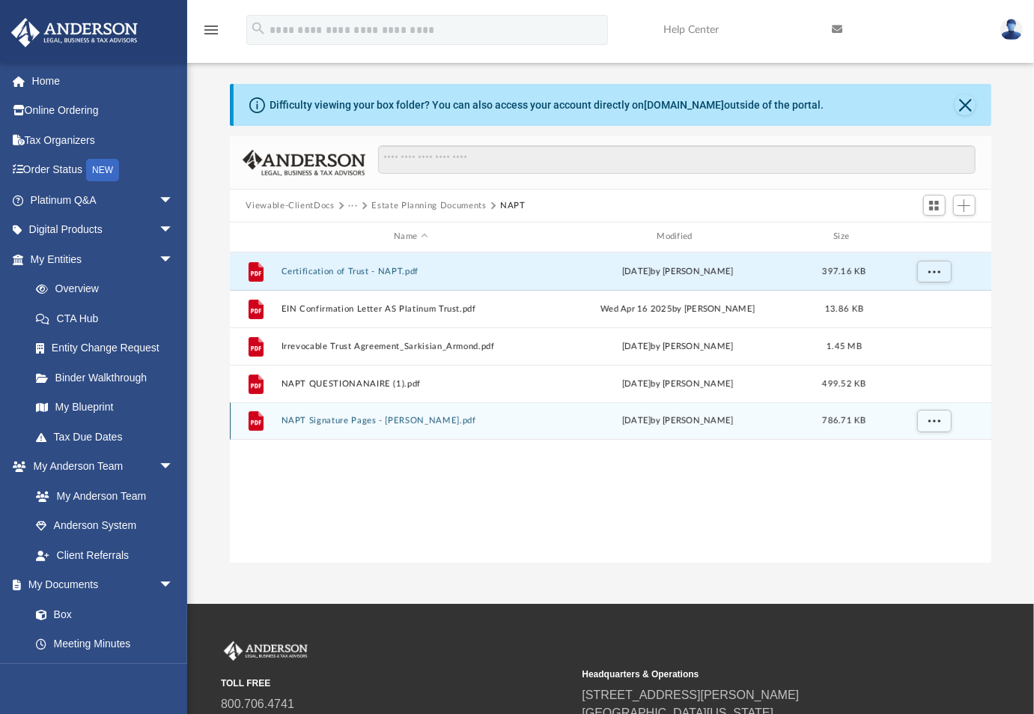
scroll to position [0, 0]
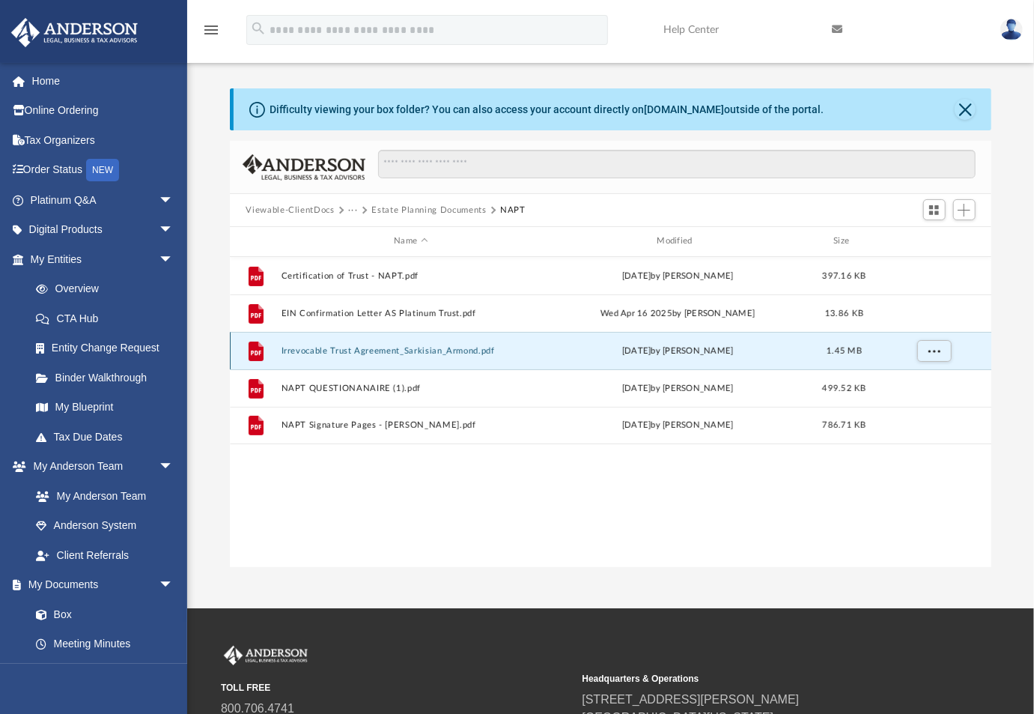
click at [385, 346] on button "Irrevocable Trust Agreement_Sarkisian_Armond.pdf" at bounding box center [411, 351] width 260 height 10
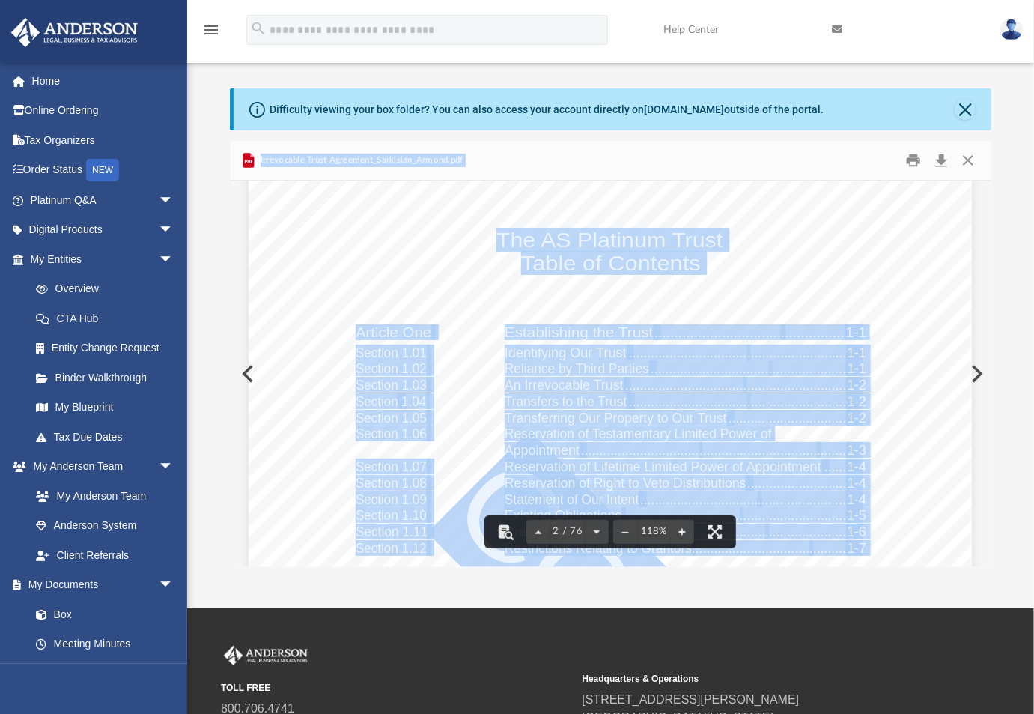
scroll to position [1079, 0]
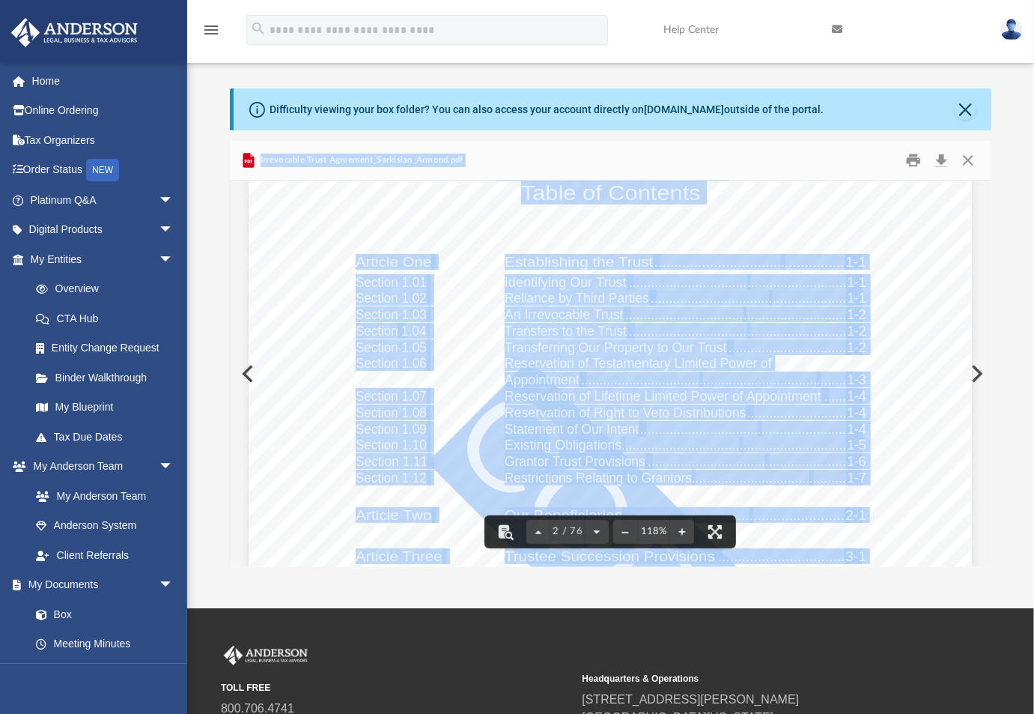
click at [668, 368] on span "Reservation of Testamentary Limited Power of" at bounding box center [638, 364] width 267 height 14
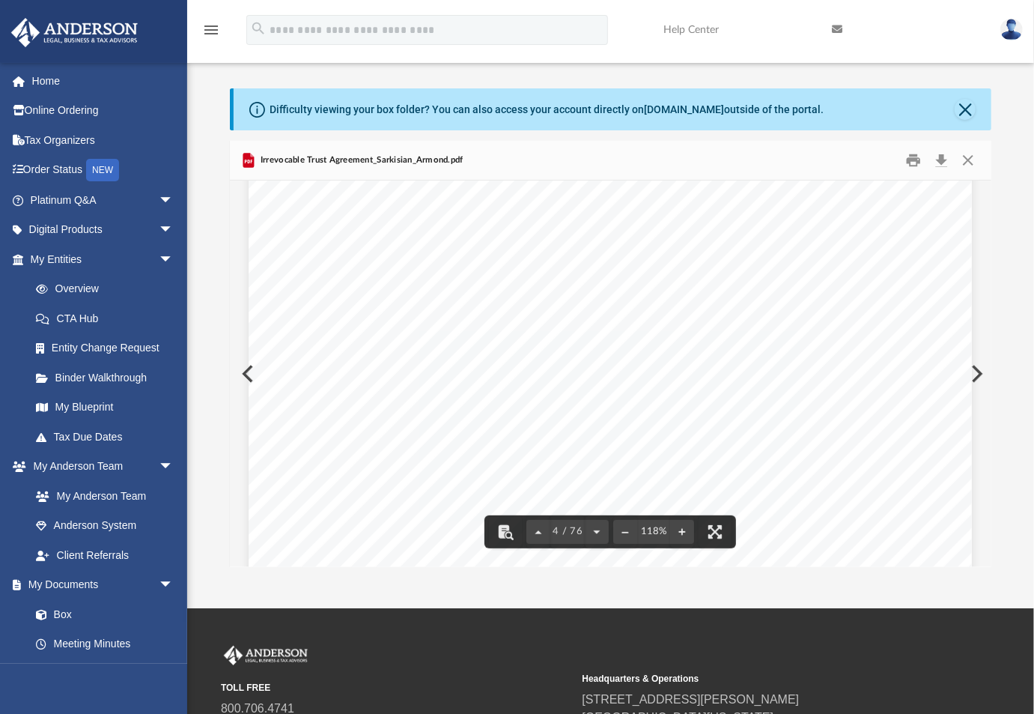
scroll to position [2996, 0]
click at [974, 105] on button "Close" at bounding box center [965, 109] width 21 height 21
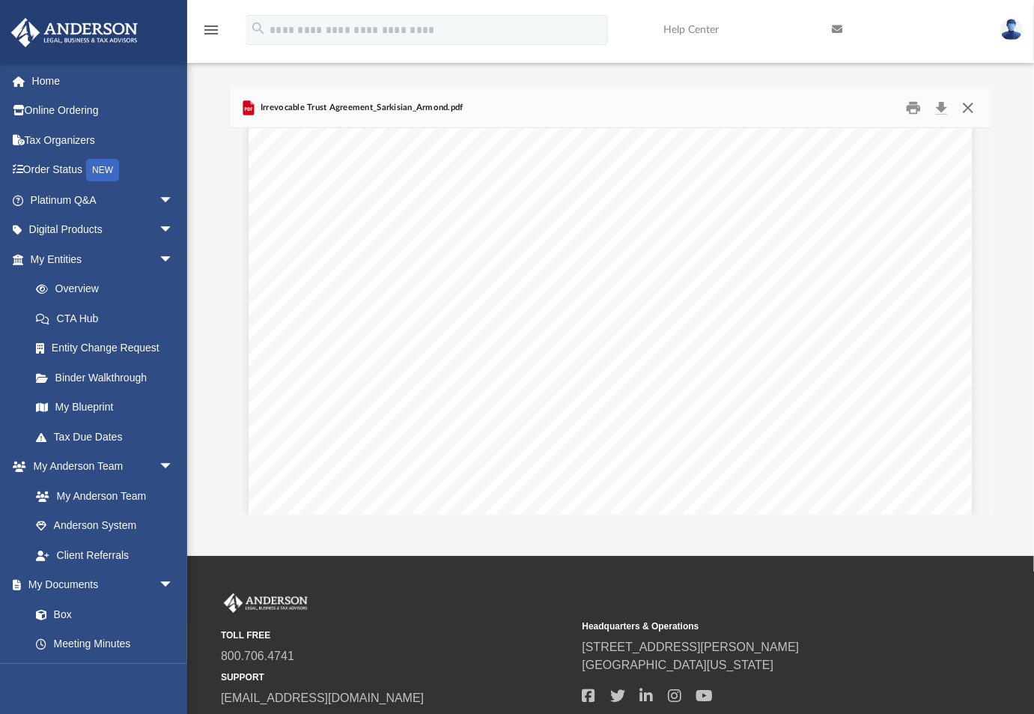
click at [975, 101] on button "Close" at bounding box center [968, 108] width 27 height 23
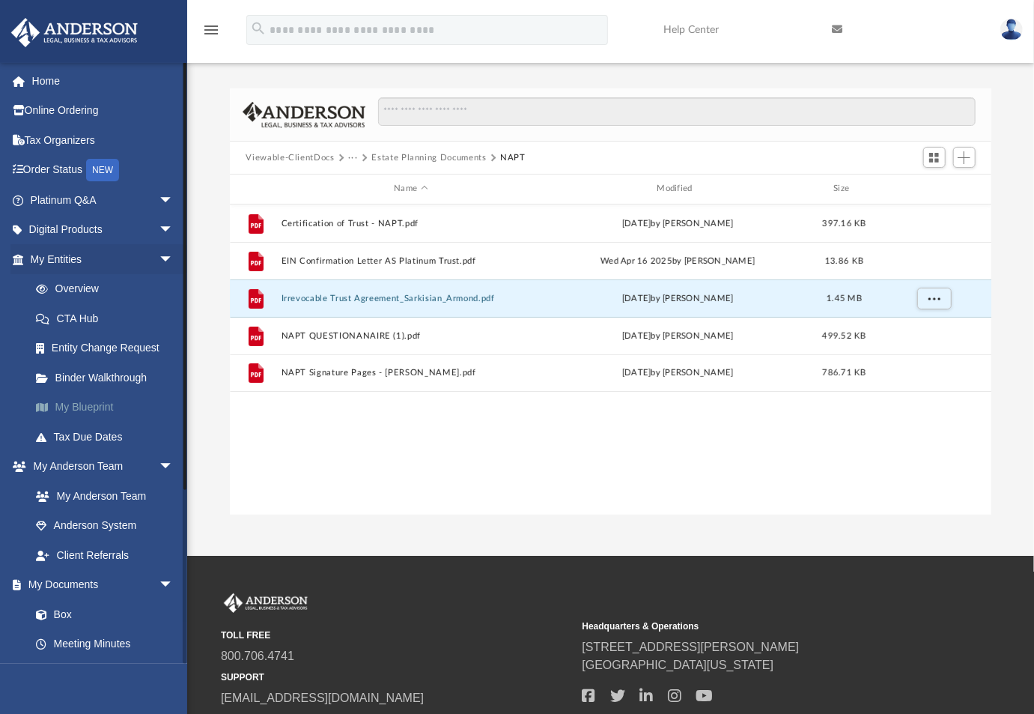
click at [70, 400] on link "My Blueprint" at bounding box center [108, 407] width 175 height 30
